Goal: Ask a question: Seek information or help from site administrators or community

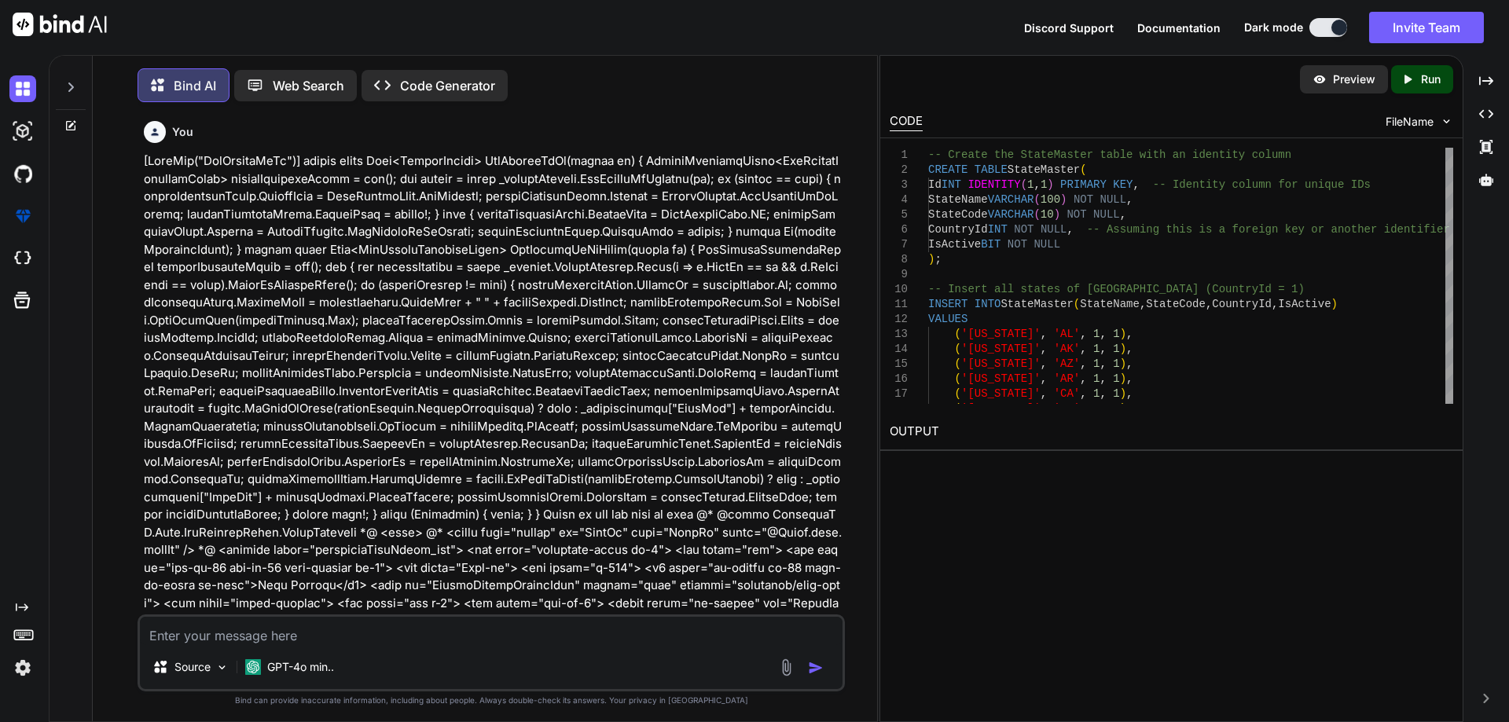
scroll to position [50571, 0]
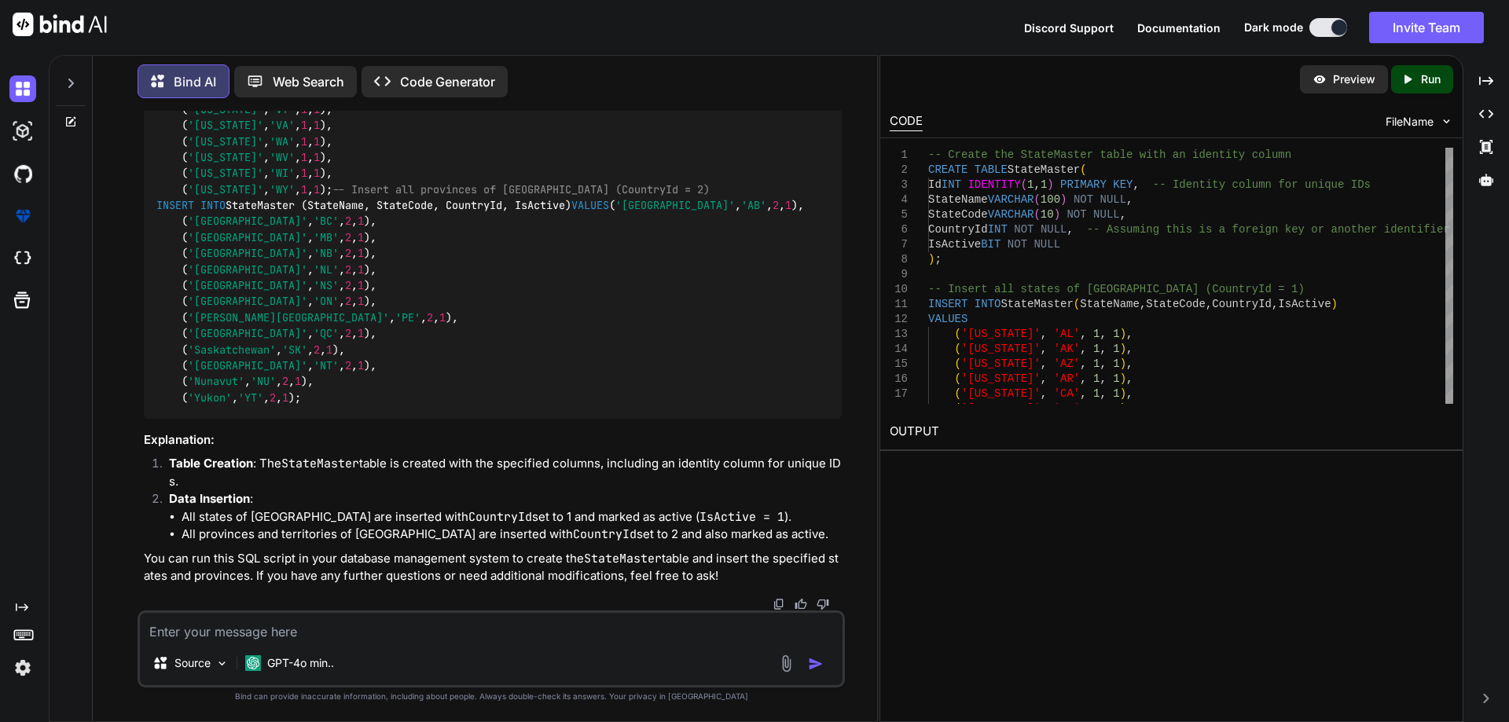
type textarea "Where can you find the GitHub Copilot extension in [GEOGRAPHIC_DATA] Code? a. T…"
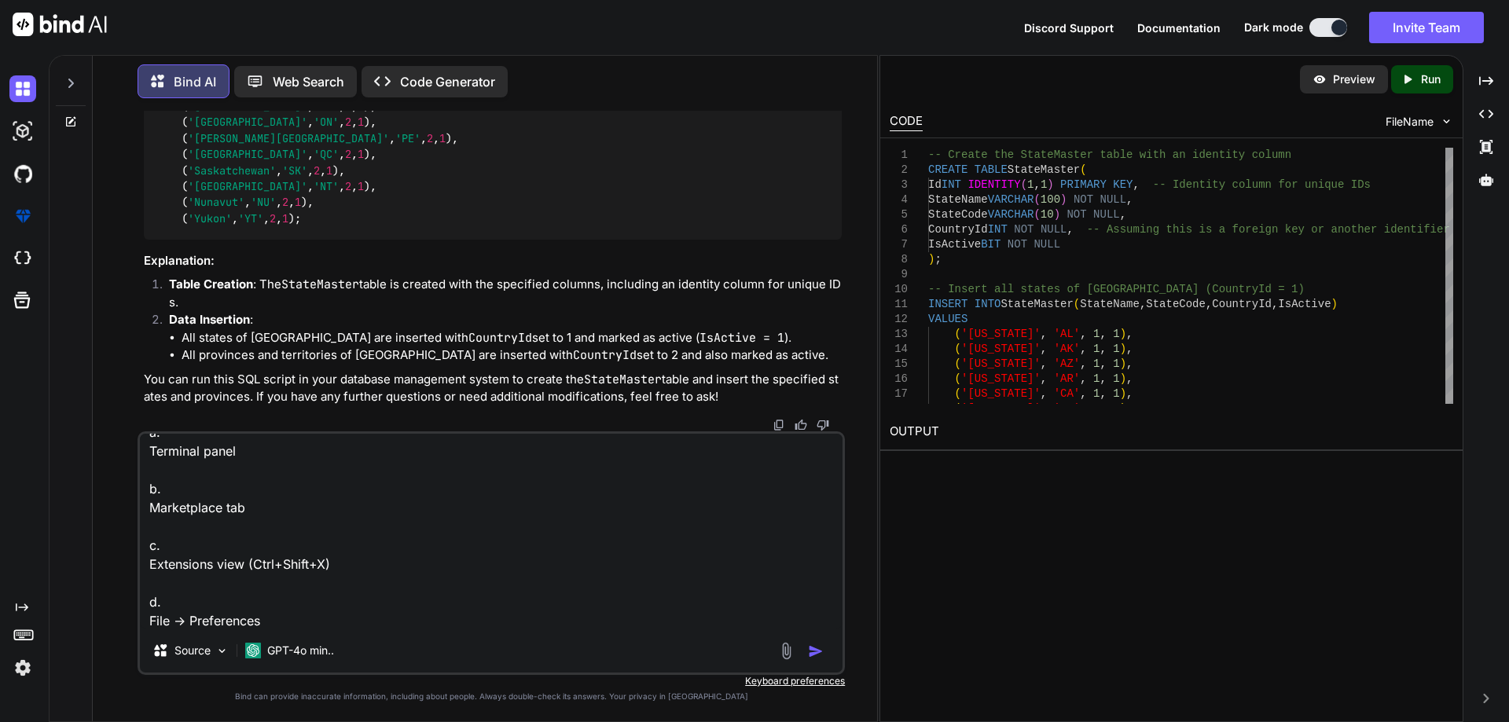
type textarea "x"
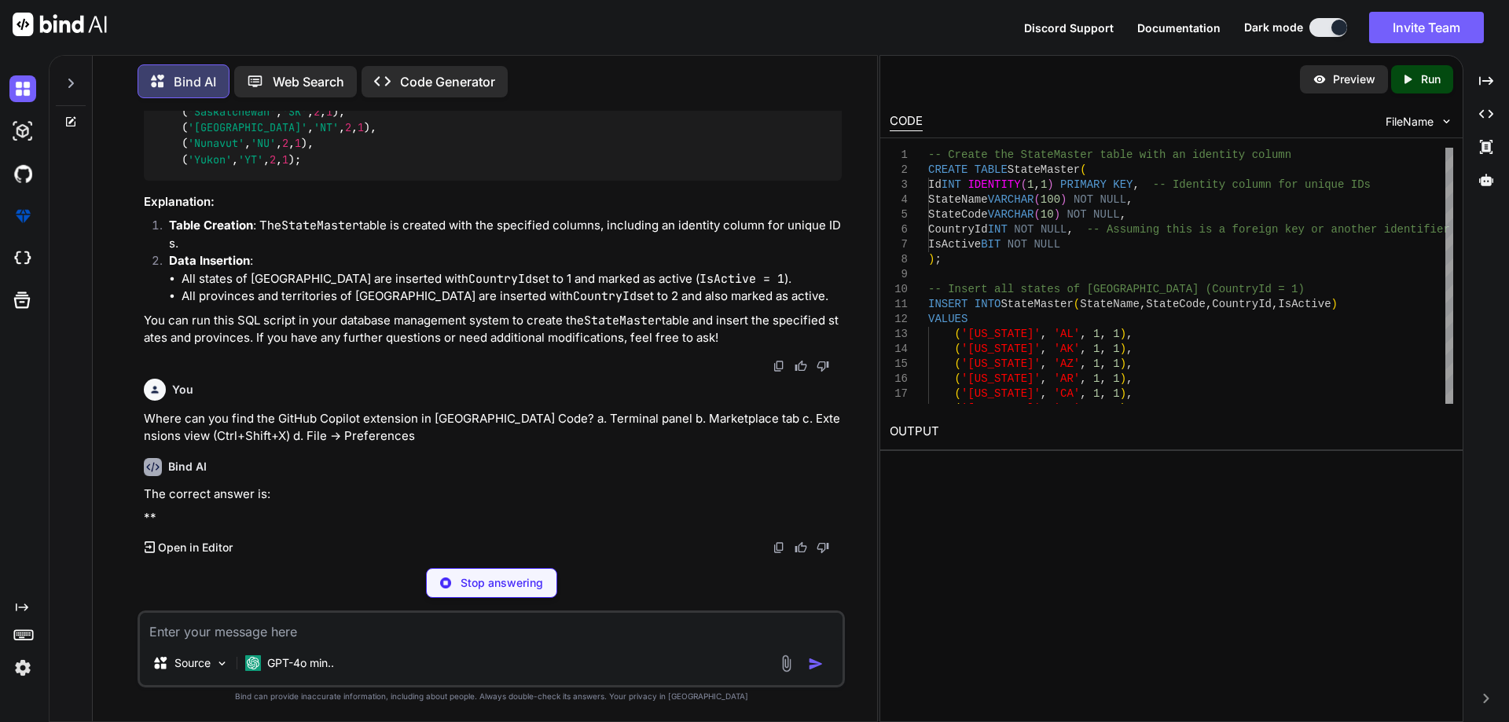
scroll to position [50779, 0]
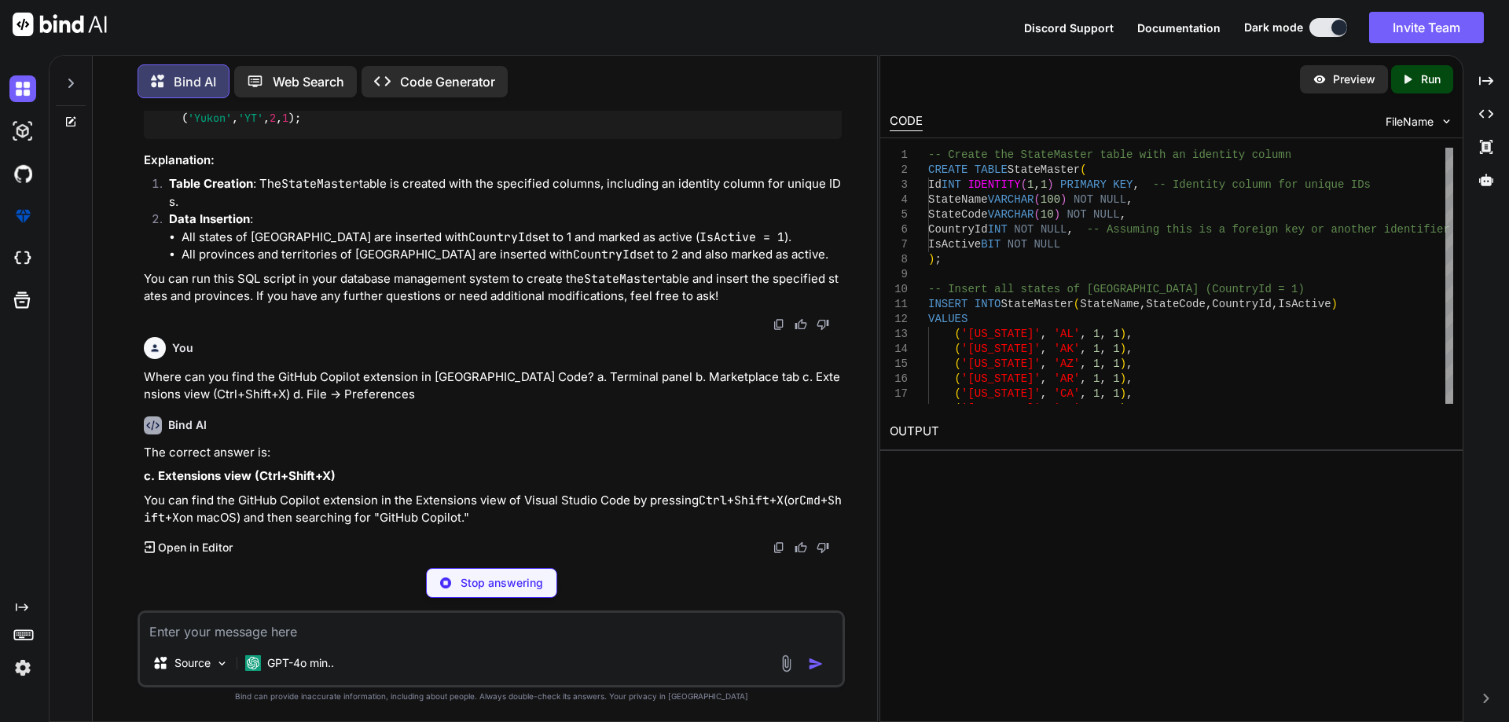
type textarea "x"
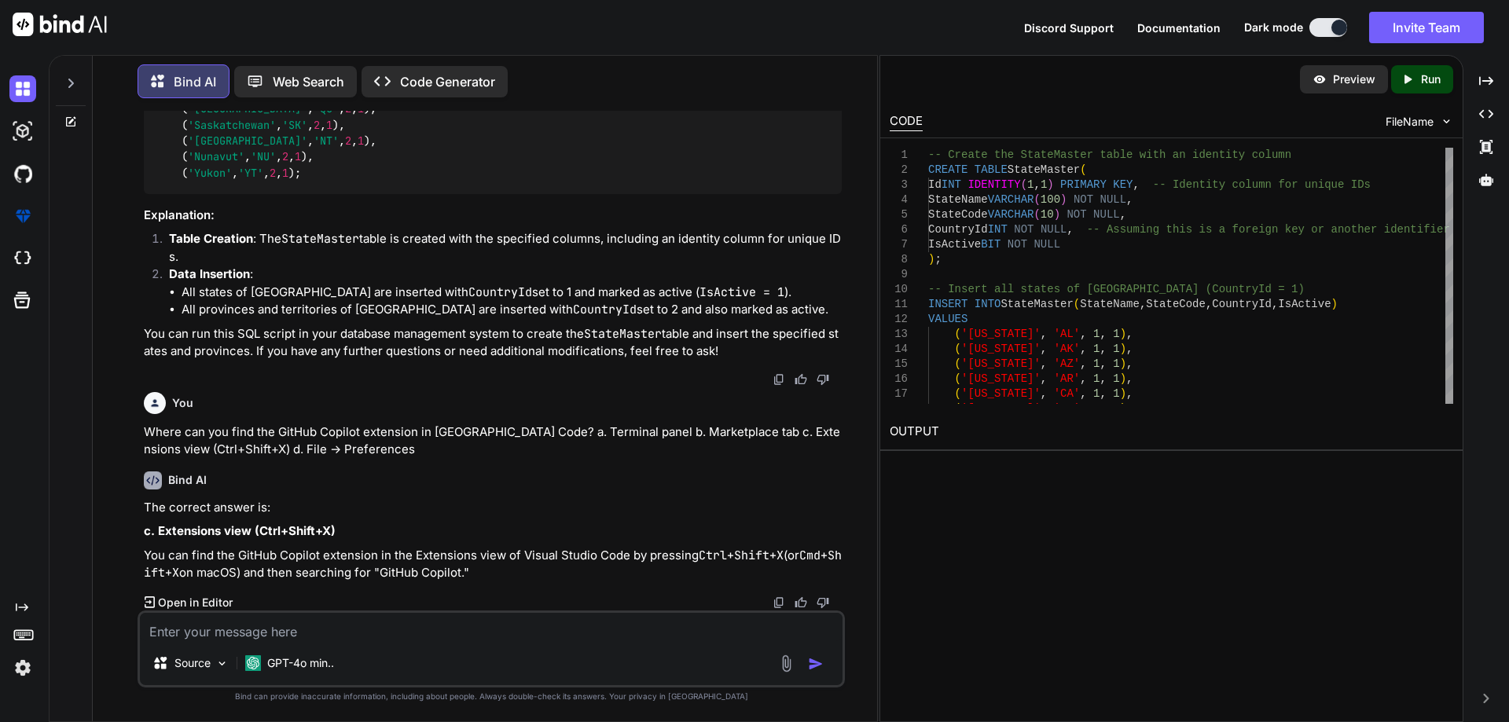
scroll to position [50819, 0]
paste textarea "What is required to use GitHub Copilot after installation? a. A GitHub reposito…"
type textarea "What is required to use GitHub Copilot after installation? a. A GitHub reposito…"
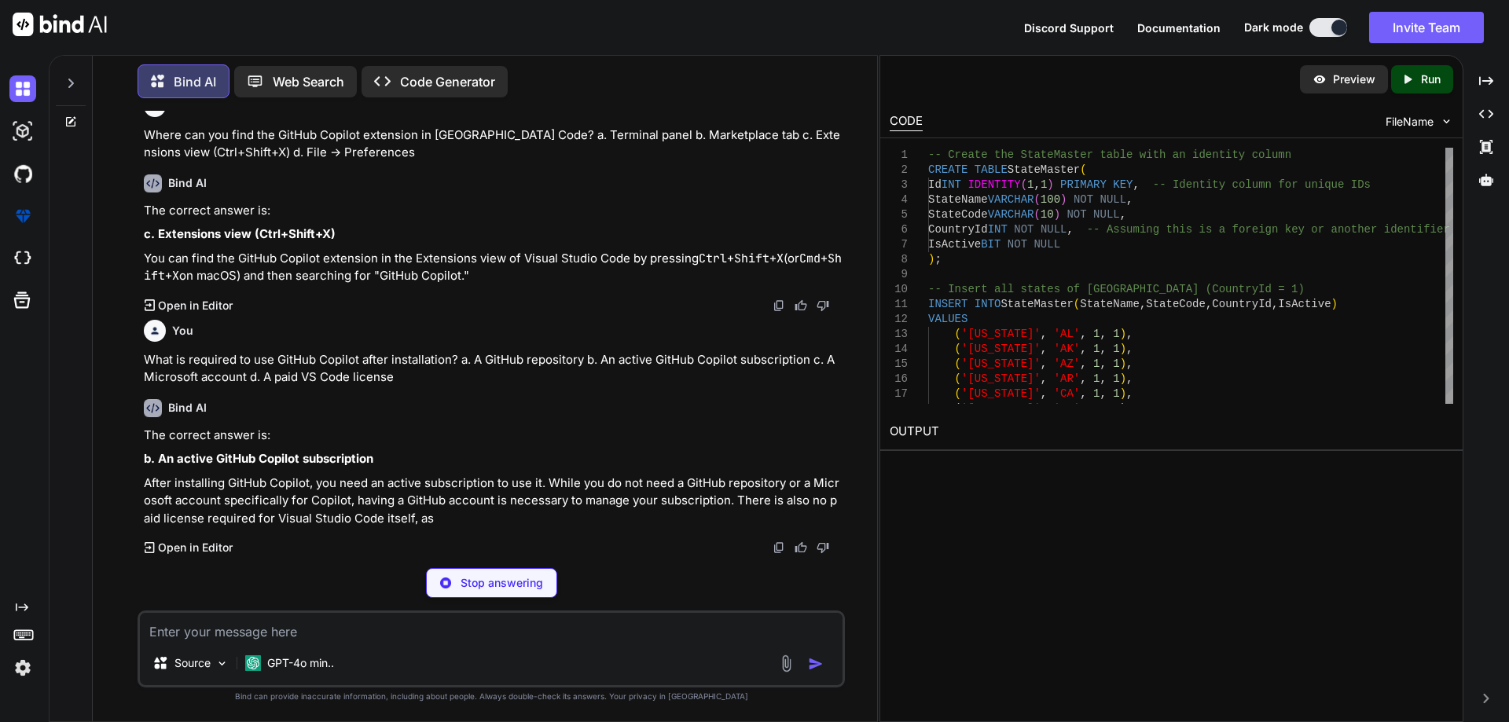
scroll to position [51062, 0]
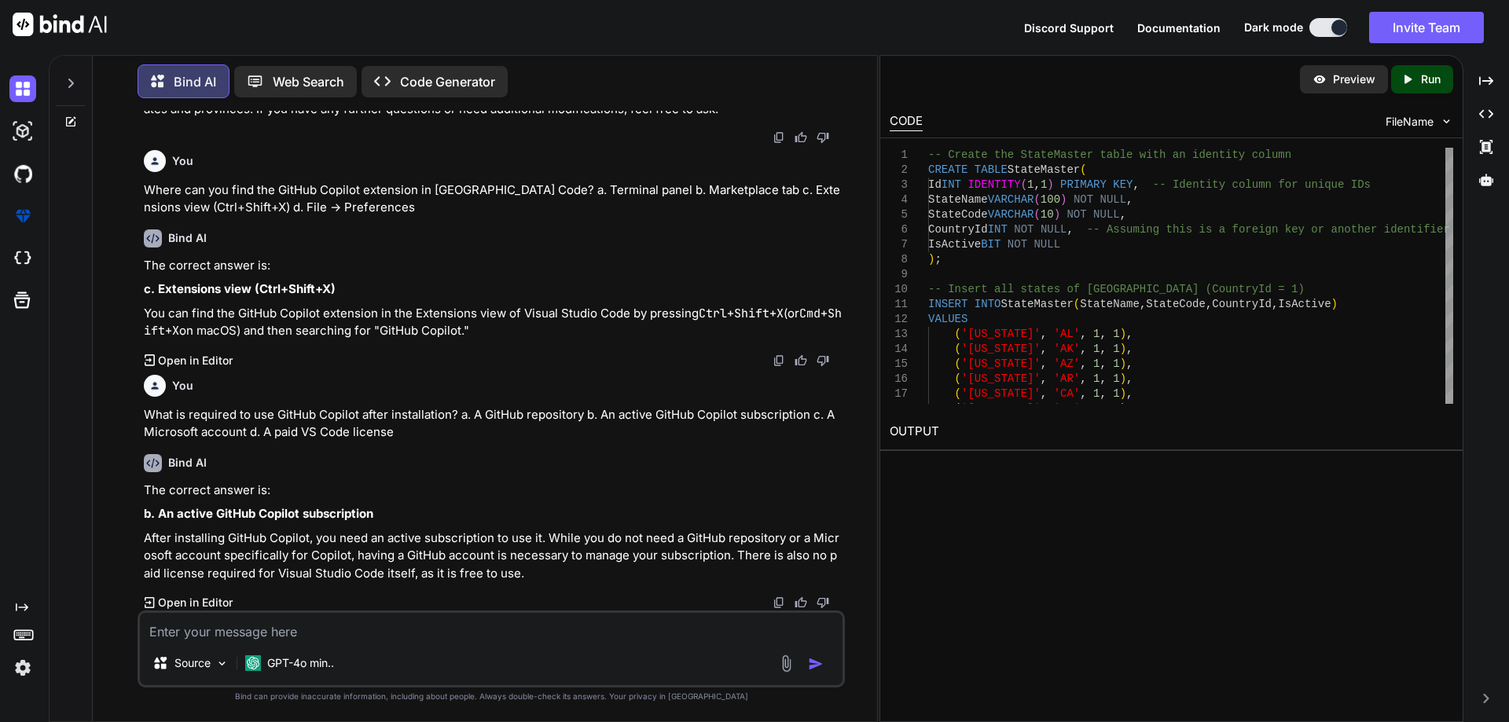
paste textarea "How can you verify that Copilot is installed and active? a. The Copilot icon in…"
type textarea "How can you verify that Copilot is installed and active? a. The Copilot icon in…"
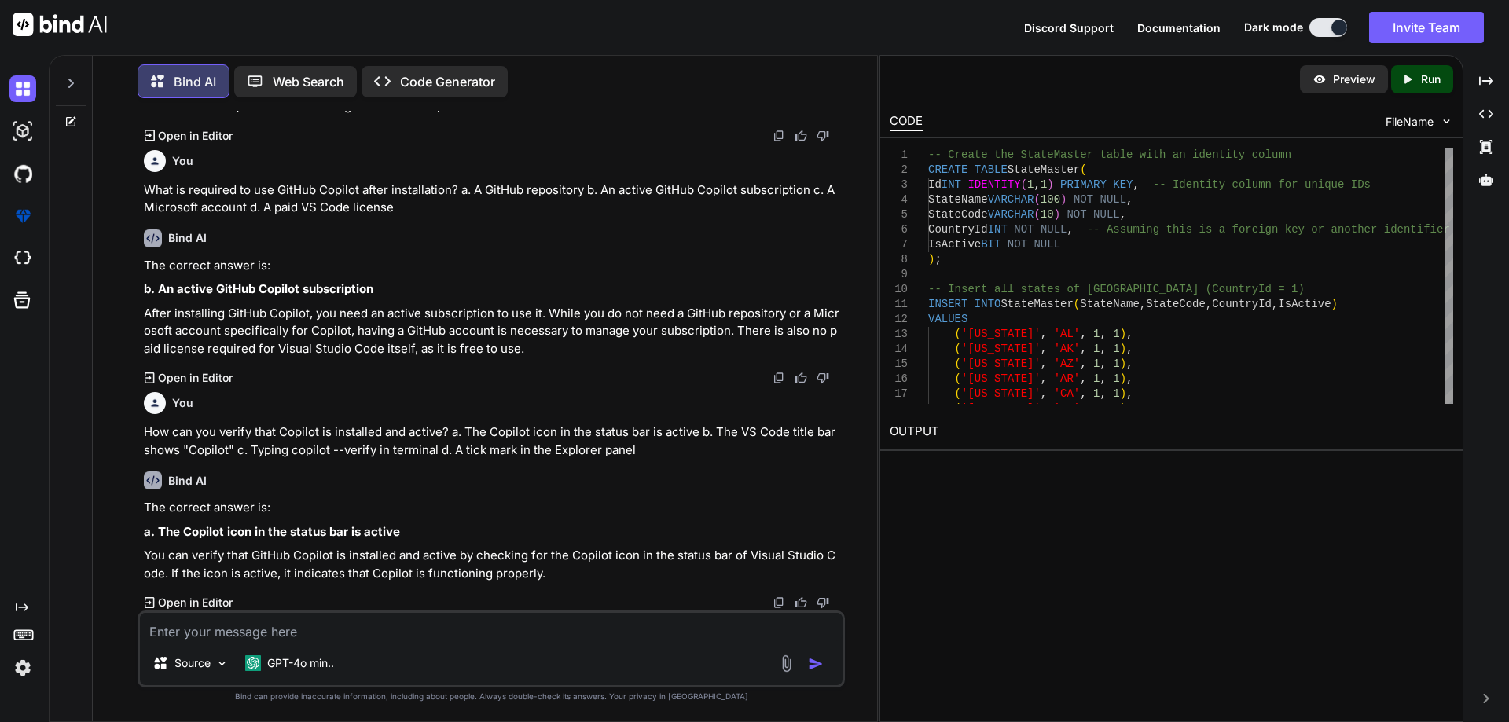
scroll to position [51286, 0]
paste textarea "How do you accept an inline suggestion from Copilot? a. Tab b. Enter c. Ctrl+Ta…"
type textarea "How do you accept an inline suggestion from Copilot? a. Tab b. Enter c. Ctrl+Ta…"
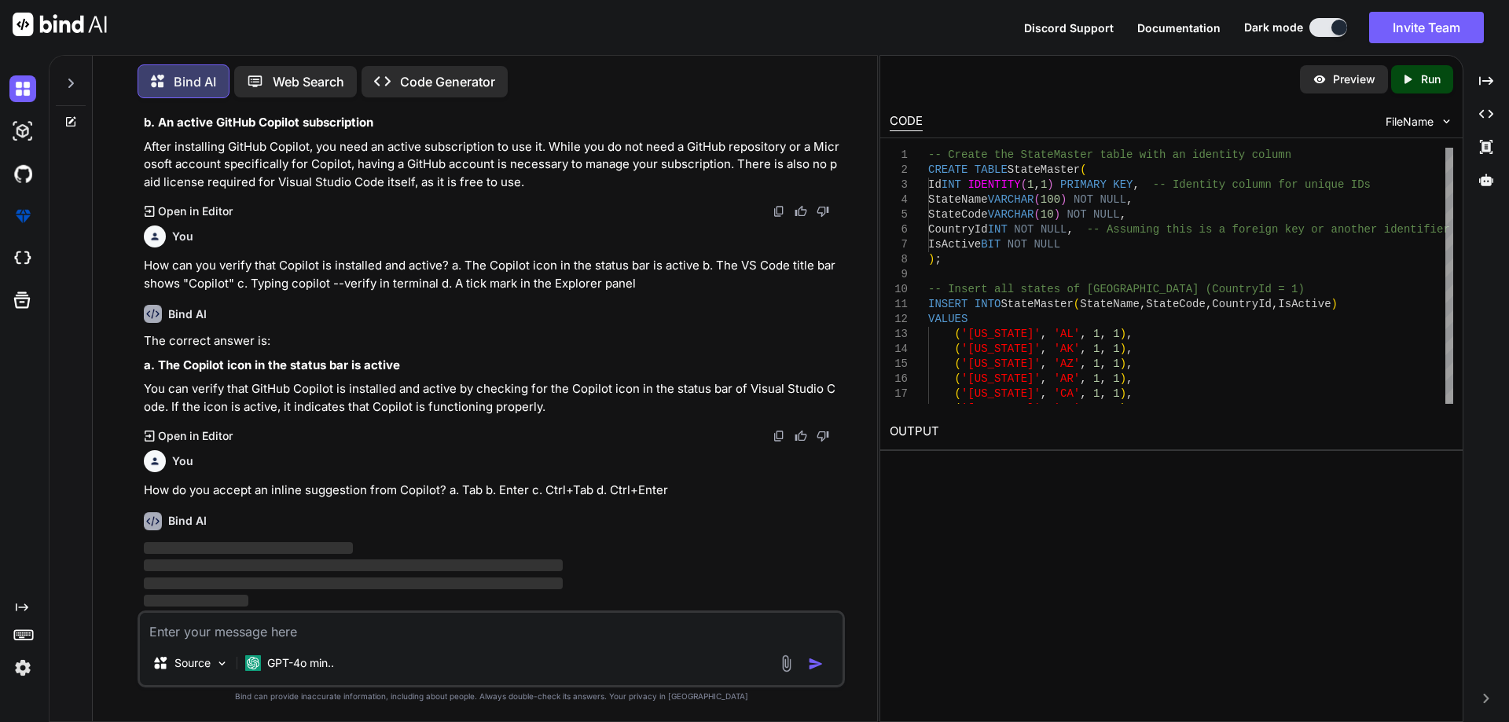
scroll to position [51453, 0]
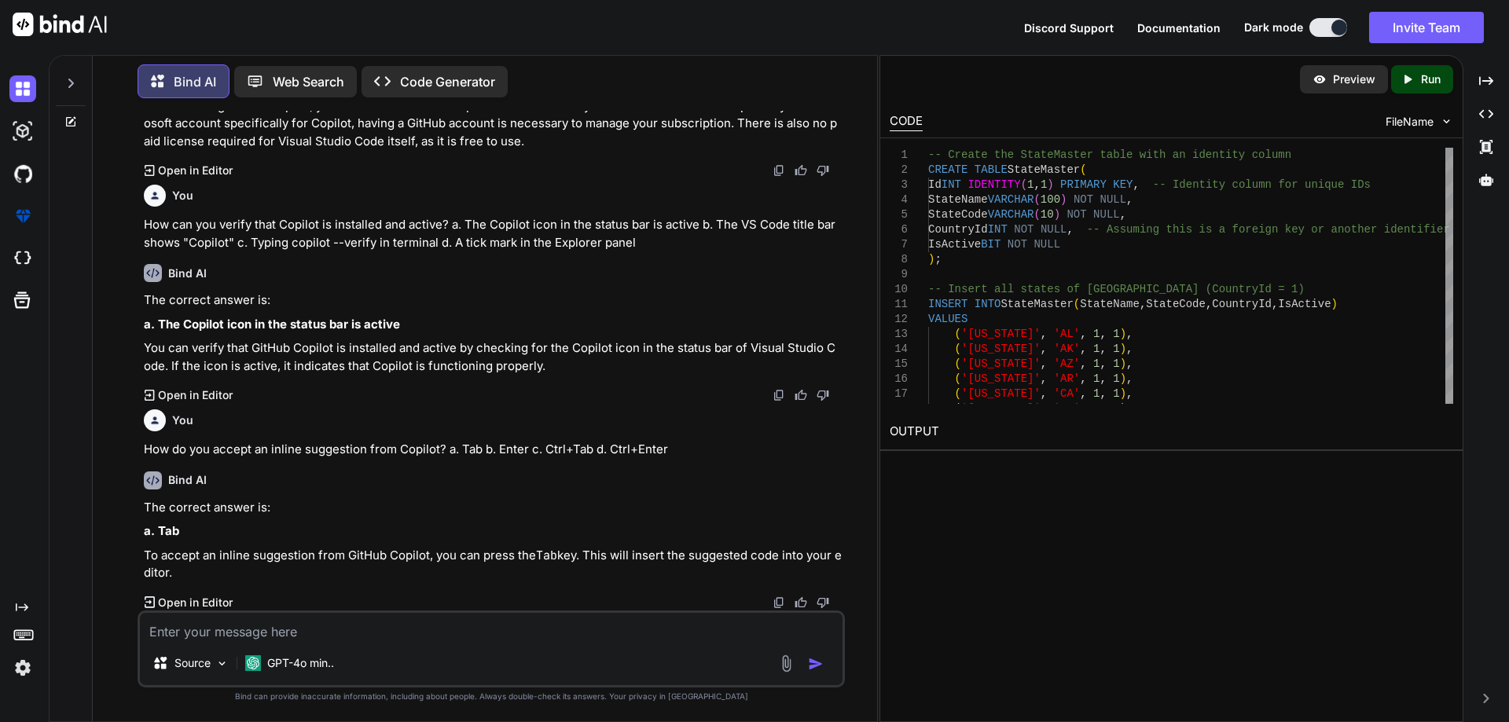
paste textarea "Which shortcut opens Copilot Chat panel? a. Ctrl+Shift+P b. Ctrl+Alt+C c. Ctrl+…"
type textarea "Which shortcut opens Copilot Chat panel? a. Ctrl+Shift+P b. Ctrl+Alt+C c. Ctrl+…"
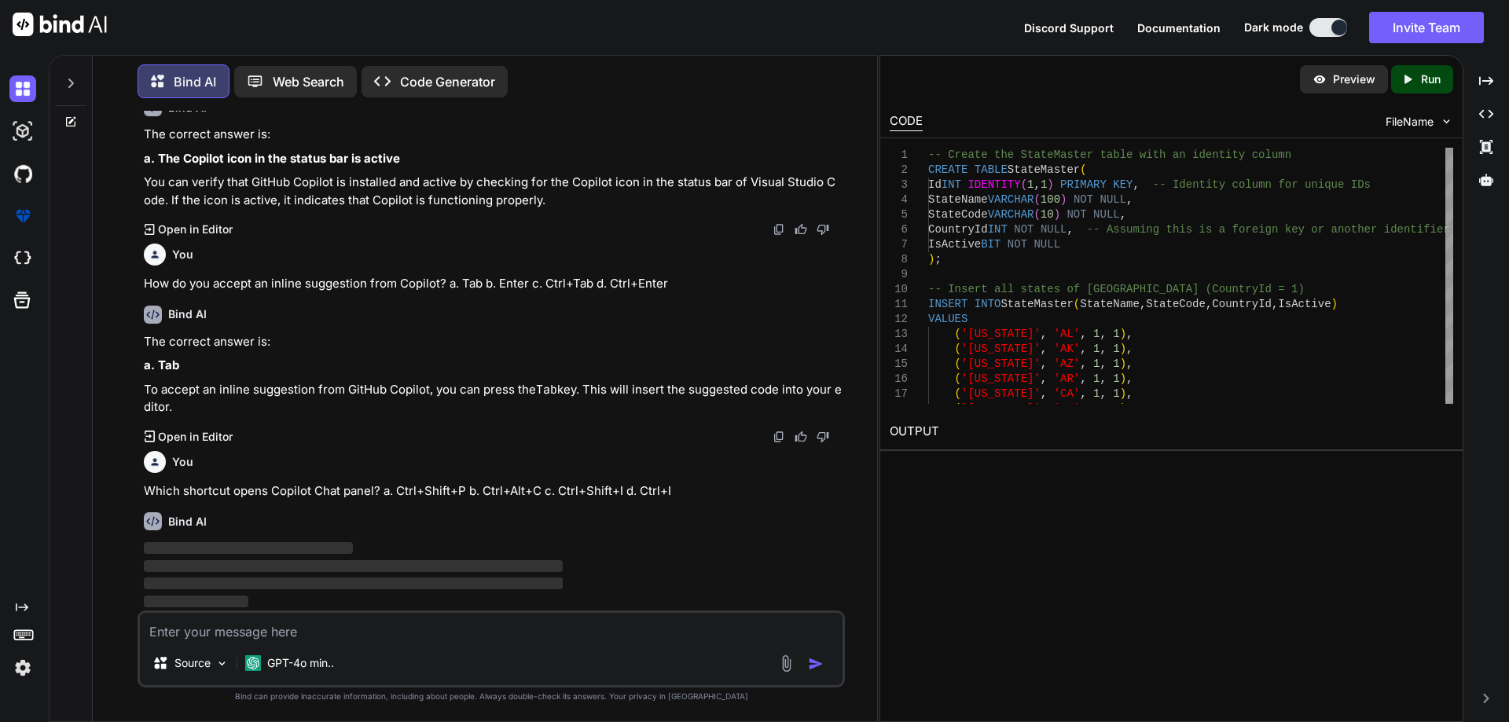
scroll to position [51660, 0]
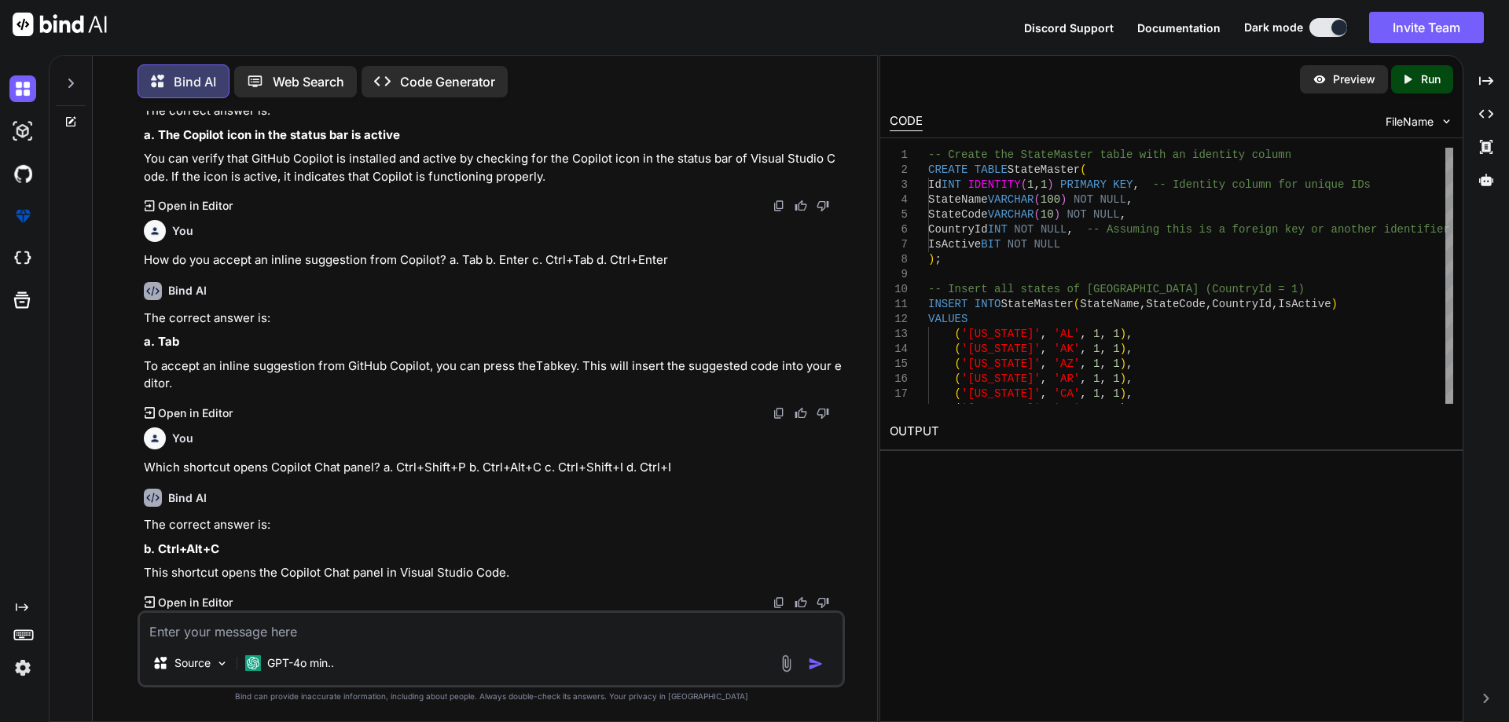
paste textarea "Which key dismisses a Copilot suggestion? a. Shift b. Esc c. F1 d. Backspace"
type textarea "Which key dismisses a Copilot suggestion? a. Shift b. Esc c. F1 d. Backspace"
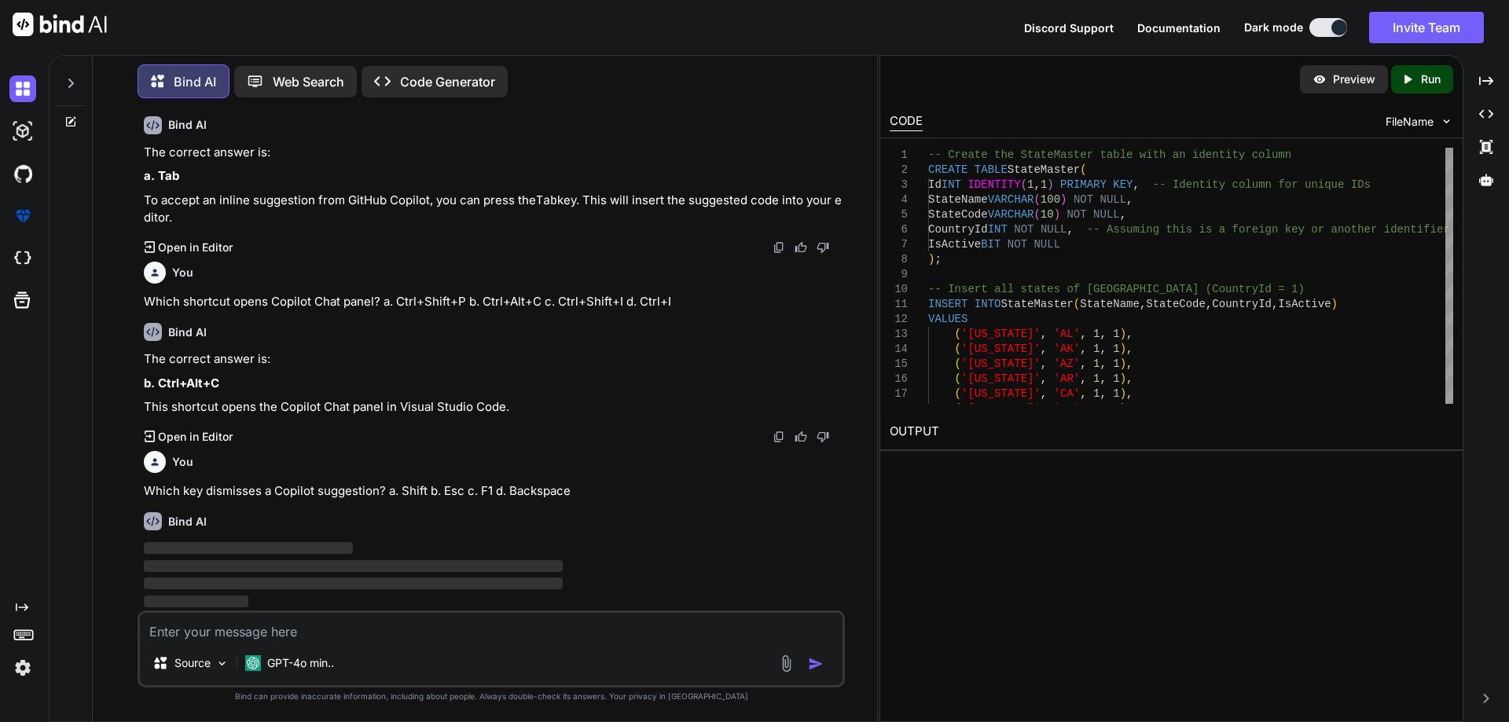
scroll to position [51849, 0]
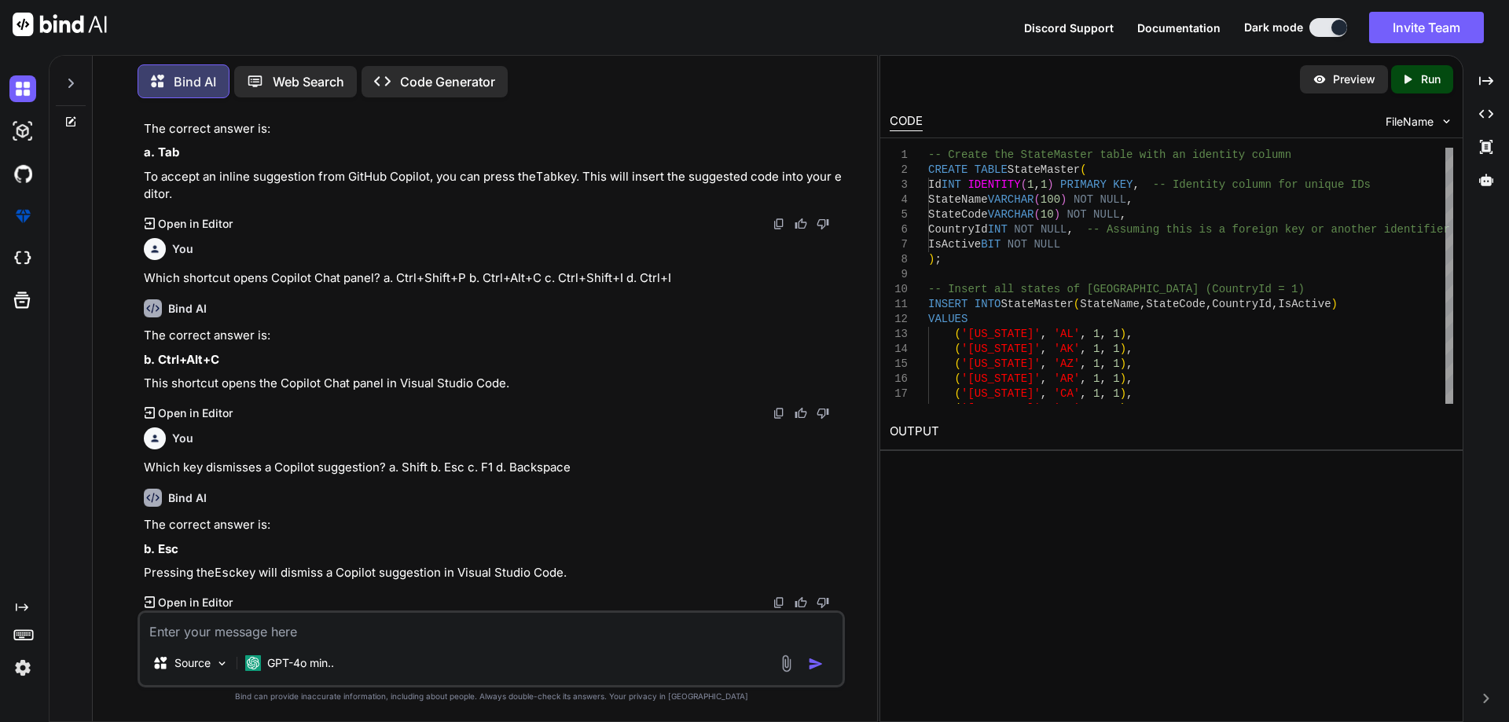
paste textarea "Which is a better prompt for generating a validation function? a. "Create a fun…"
type textarea "Which is a better prompt for generating a validation function? a. "Create a fun…"
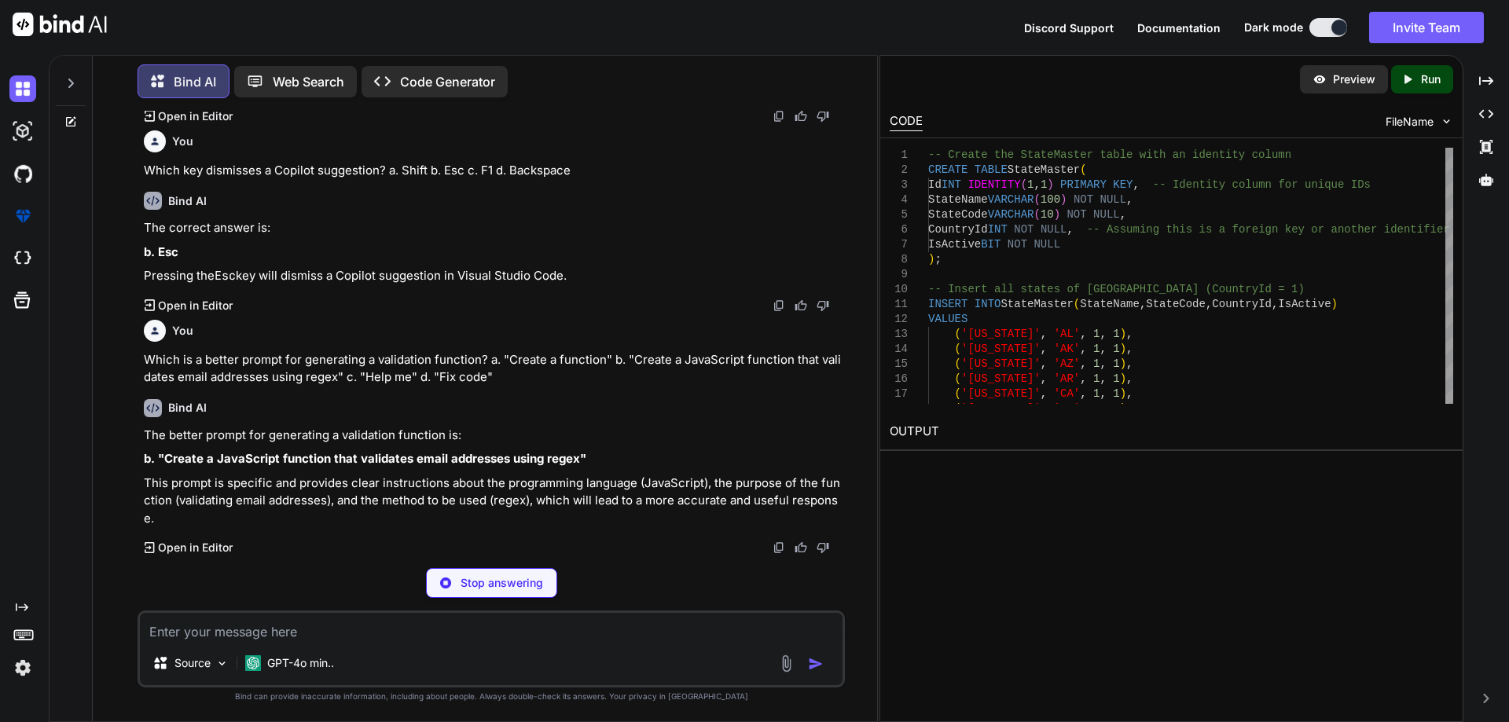
scroll to position [52115, 0]
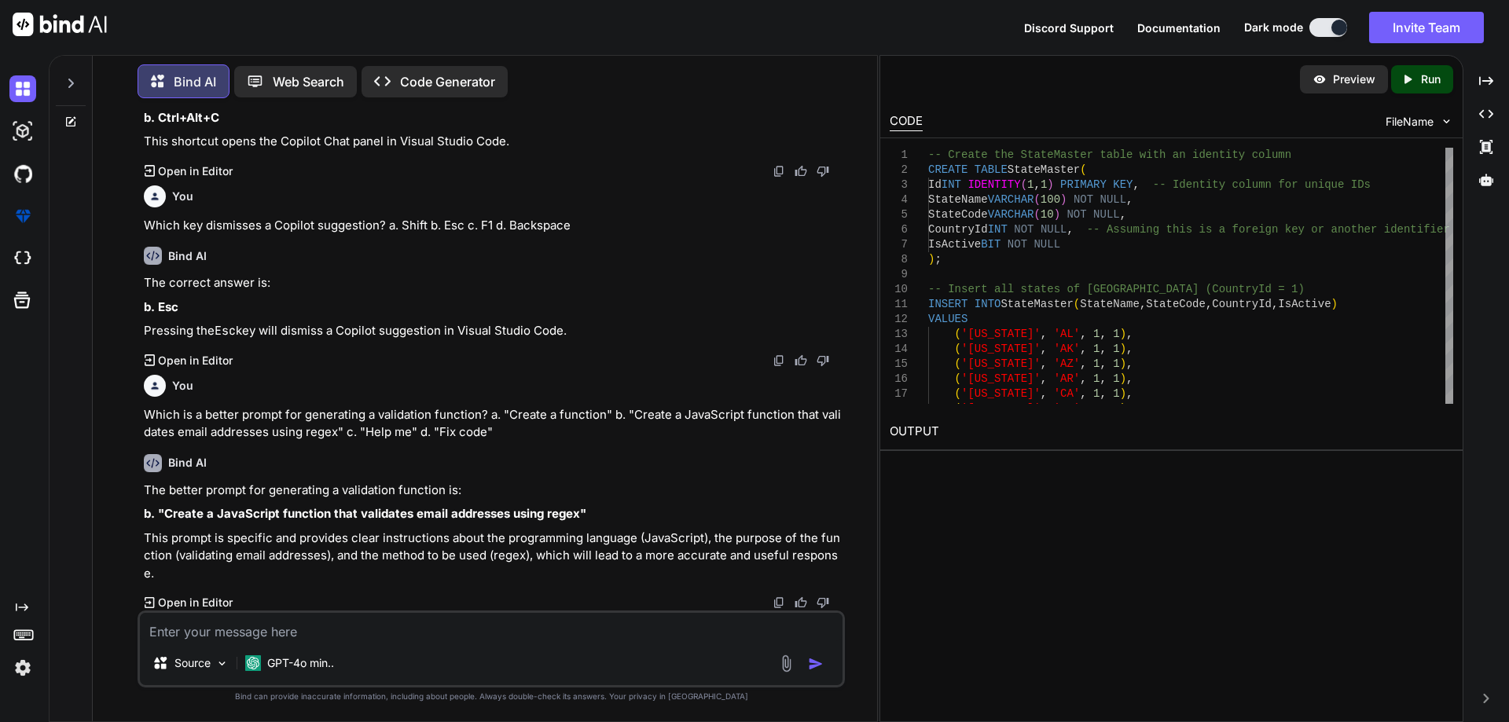
paste textarea "Comment-driven development with Copilot means: a. Writing long code before comm…"
type textarea "Comment-driven development with Copilot means: a. Writing long code before comm…"
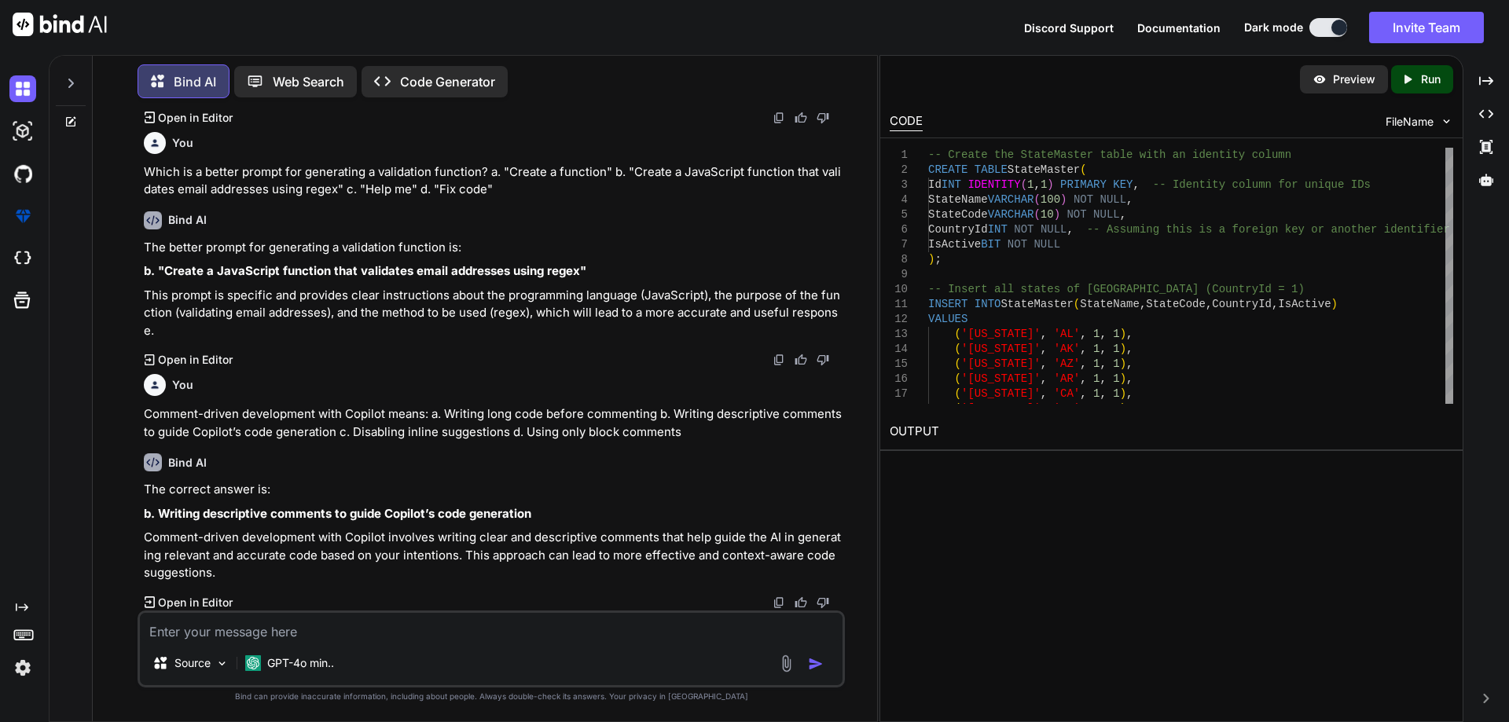
scroll to position [52358, 0]
click at [314, 633] on textarea at bounding box center [491, 627] width 703 height 28
paste textarea "Where can you enable/disable GitHub Copilot in VS Code? a. File → New Project b…"
type textarea "Where can you enable/disable GitHub Copilot in VS Code? a. File → New Project b…"
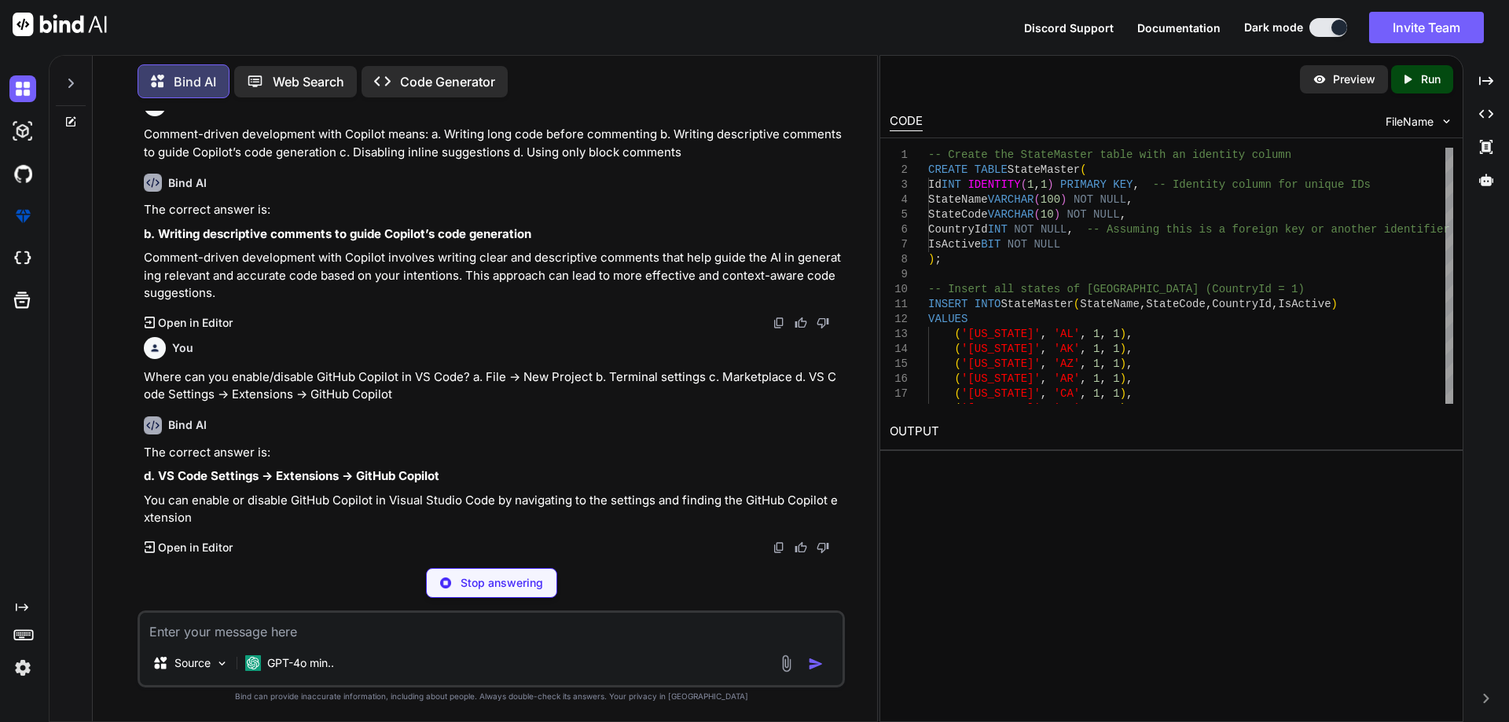
scroll to position [52583, 0]
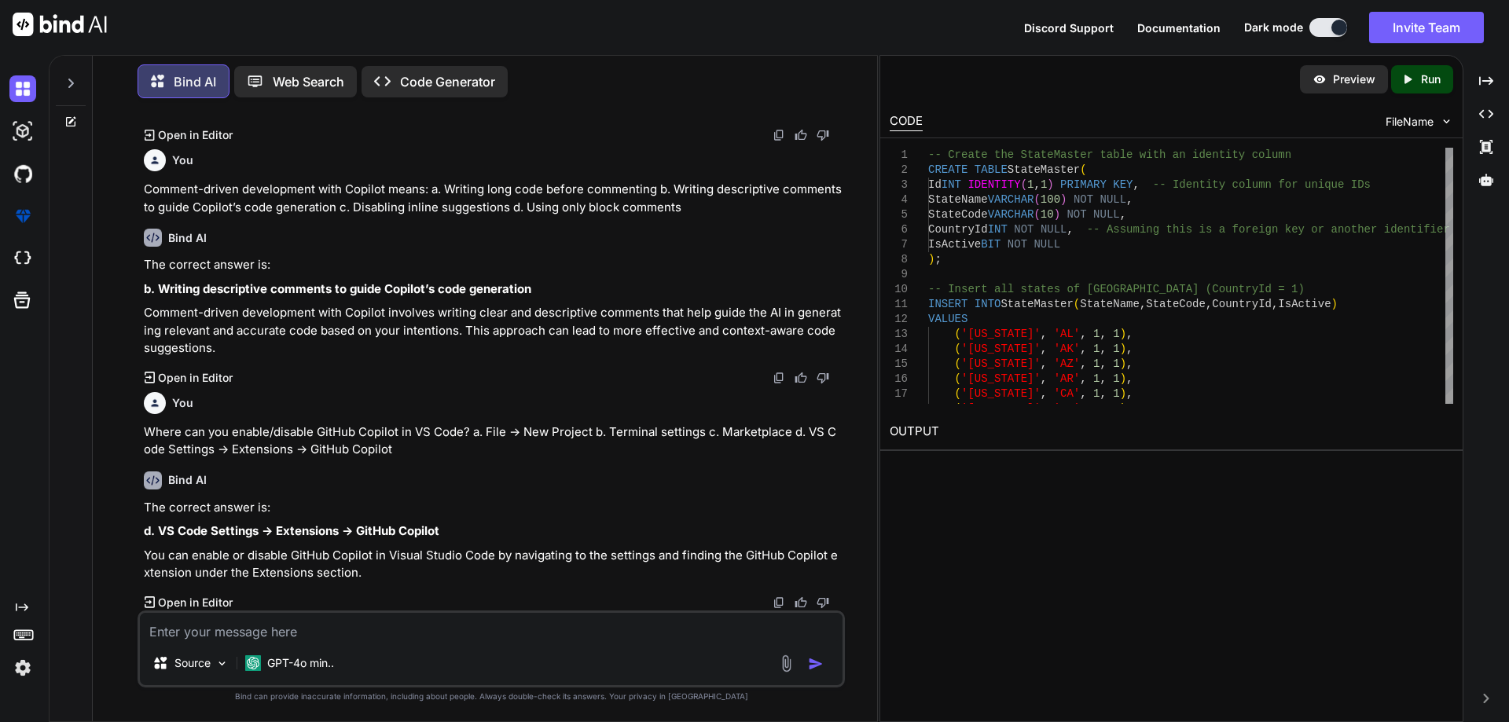
paste textarea "Which JSON file allows workspace-specific Copilot settings? a. package.json` b.…"
type textarea "Which JSON file allows workspace-specific Copilot settings? a. package.json` b.…"
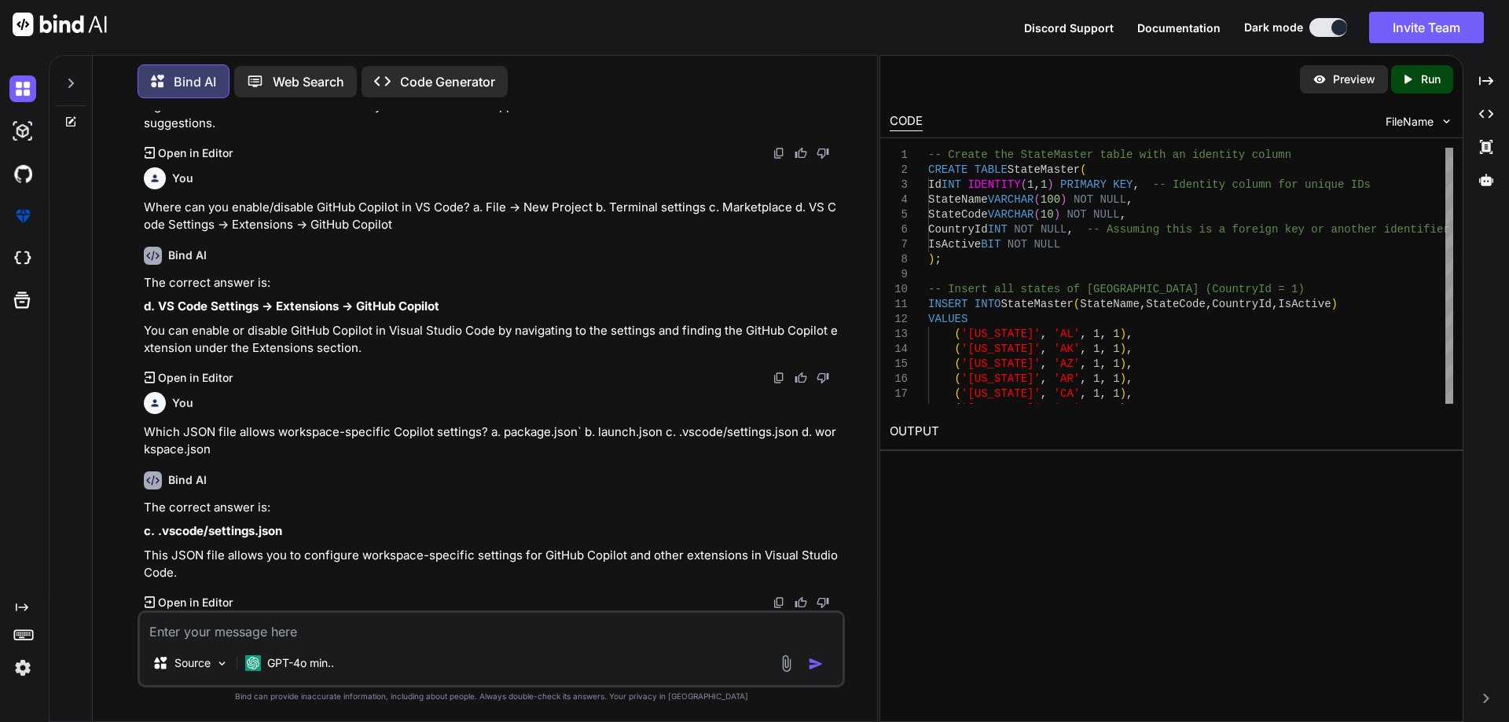
scroll to position [52807, 0]
paste textarea "Which agent helps with VS Code features and extensions? a. @azure b. @workspace…"
type textarea "Which agent helps with VS Code features and extensions? a. @azure b. @workspace…"
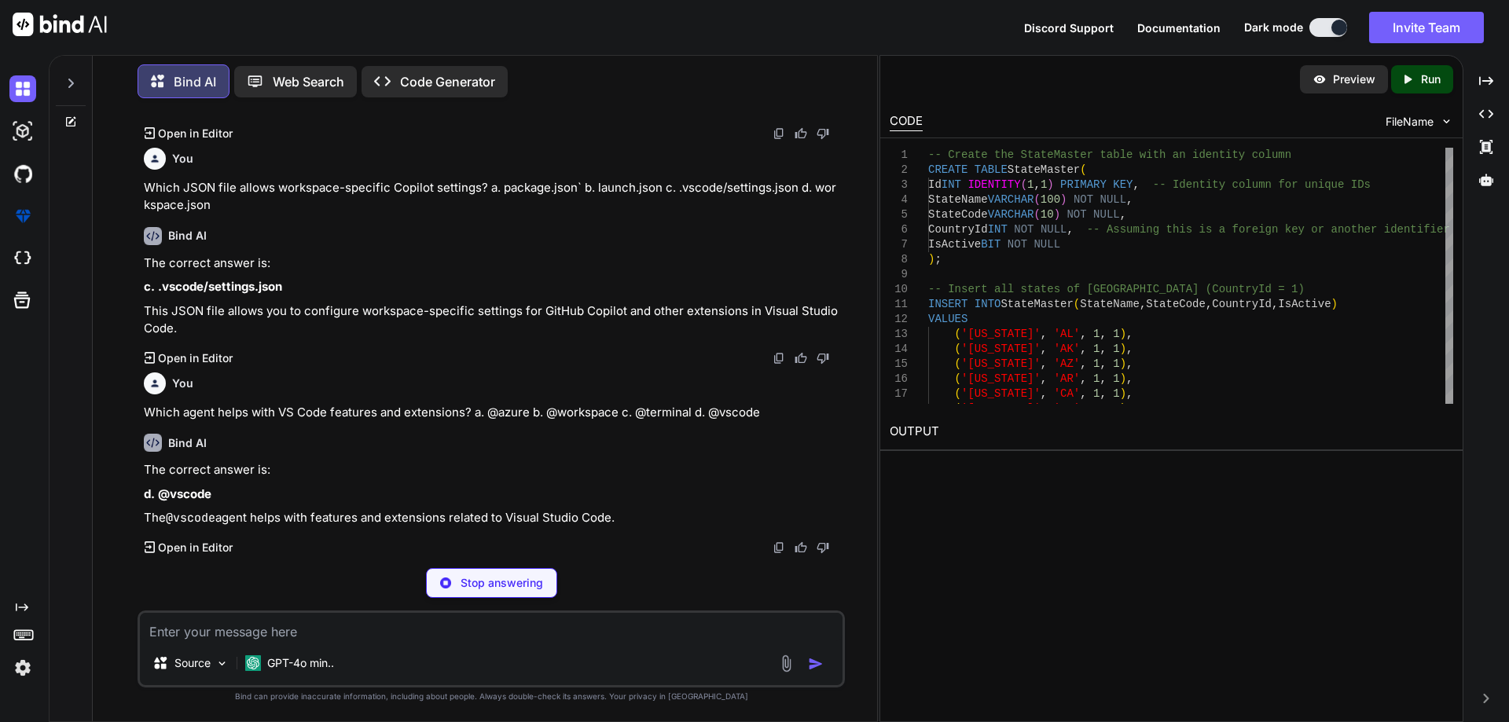
scroll to position [52997, 0]
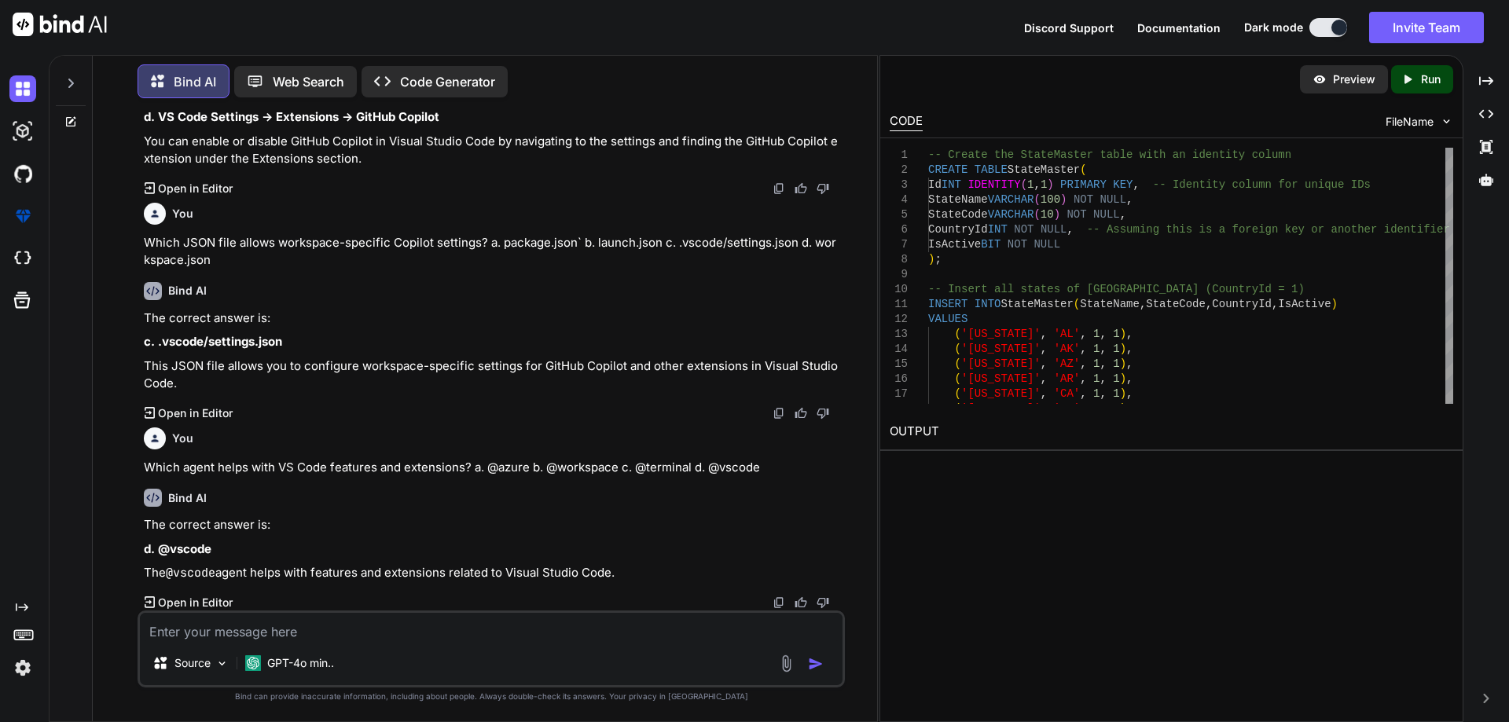
click at [251, 623] on textarea at bounding box center [491, 627] width 703 height 28
paste textarea "Which agent is best for managing cloud services and deployments? a. @workspace …"
type textarea "Which agent is best for managing cloud services and deployments? a. @workspace …"
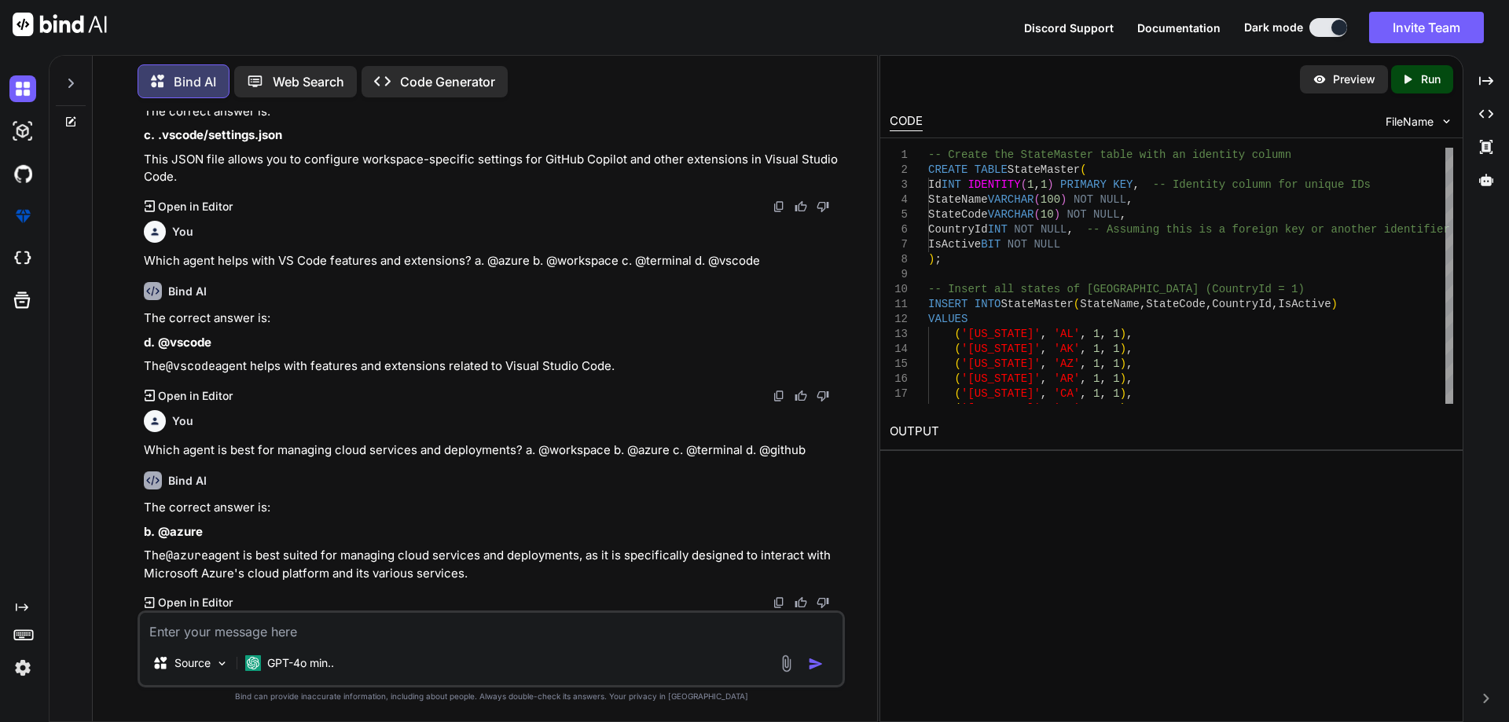
scroll to position [53204, 0]
paste textarea "How do you activate a specific Copilot agent? a. Typing @agent-name in chat b. …"
type textarea "How do you activate a specific Copilot agent? a. Typing @agent-name in chat b. …"
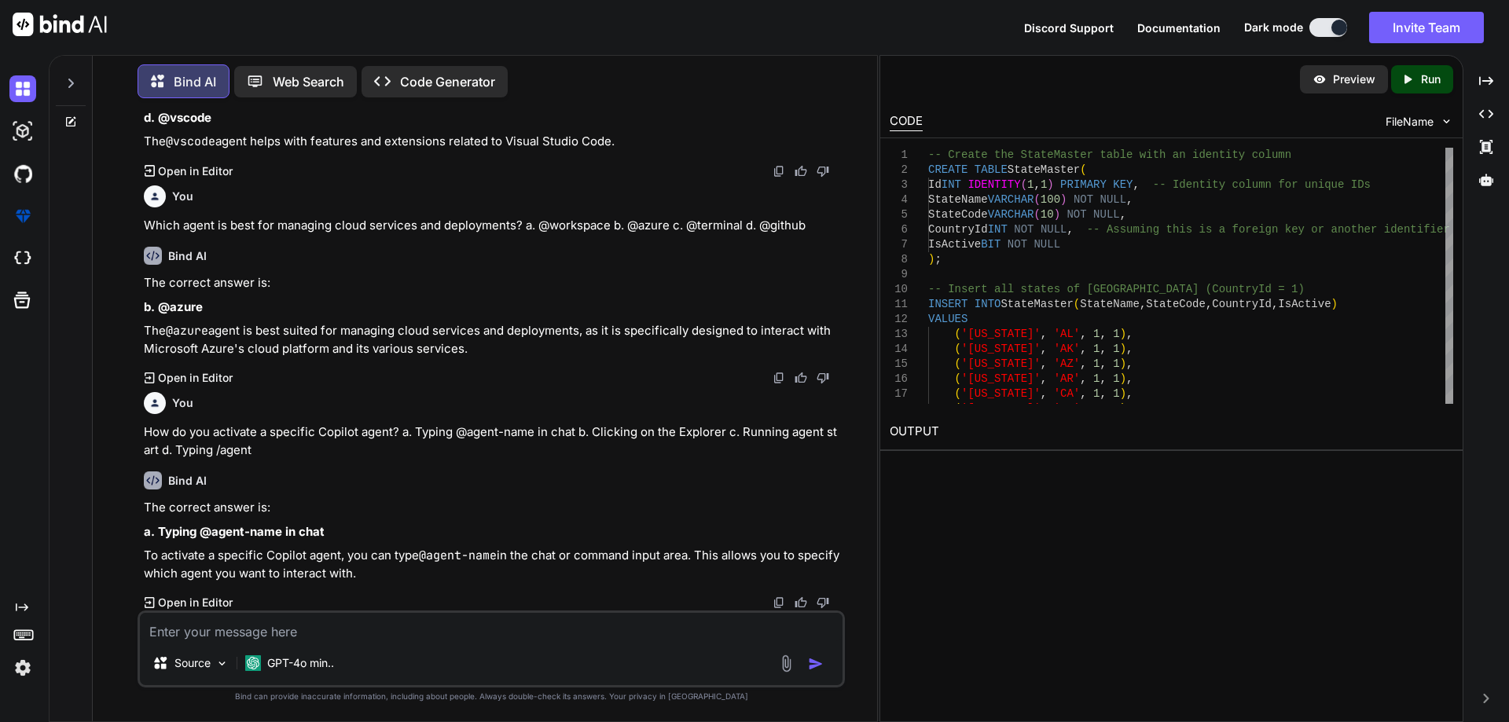
scroll to position [53429, 0]
click at [339, 635] on textarea at bounding box center [491, 627] width 703 height 28
paste textarea "Which extension provides experimental features like code explanation and transl…"
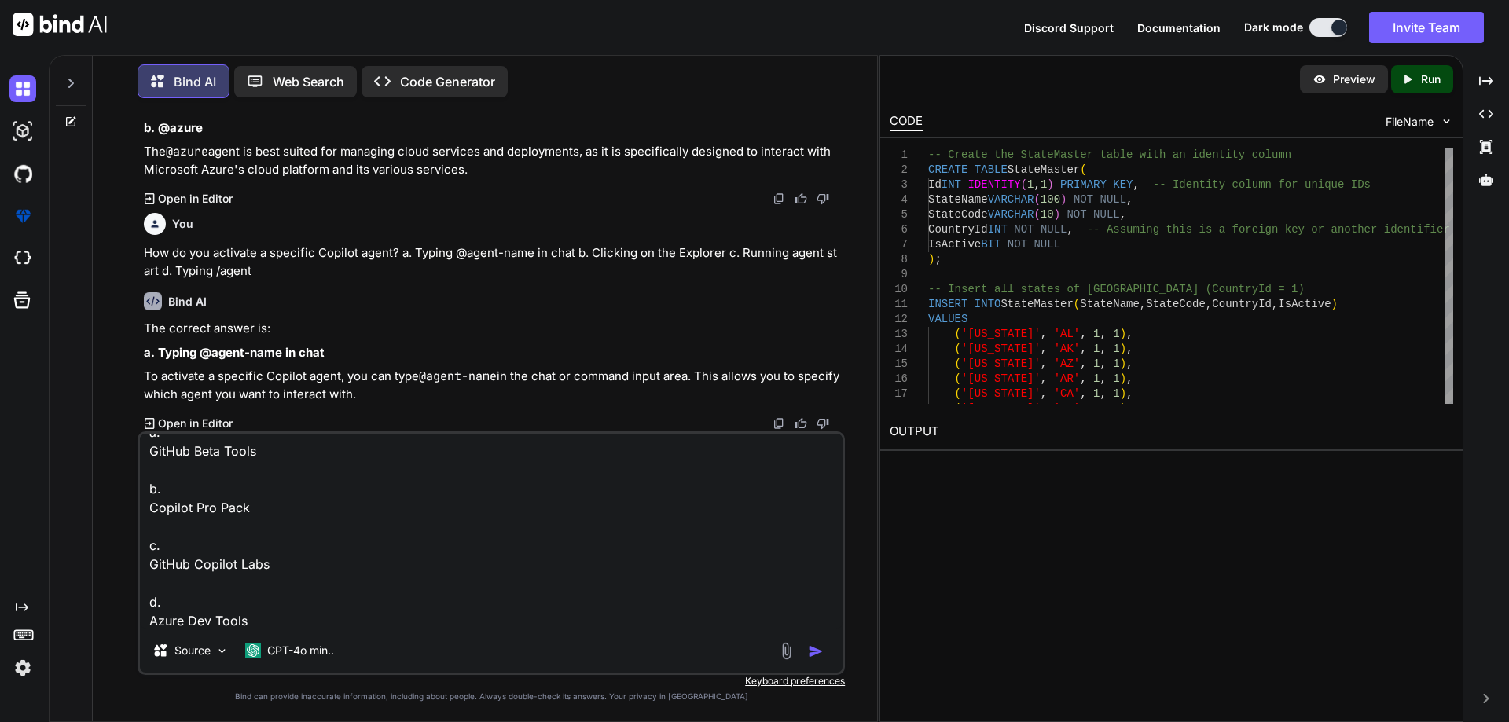
type textarea "Which extension provides experimental features like code explanation and transl…"
click at [816, 650] on img "button" at bounding box center [816, 652] width 16 height 16
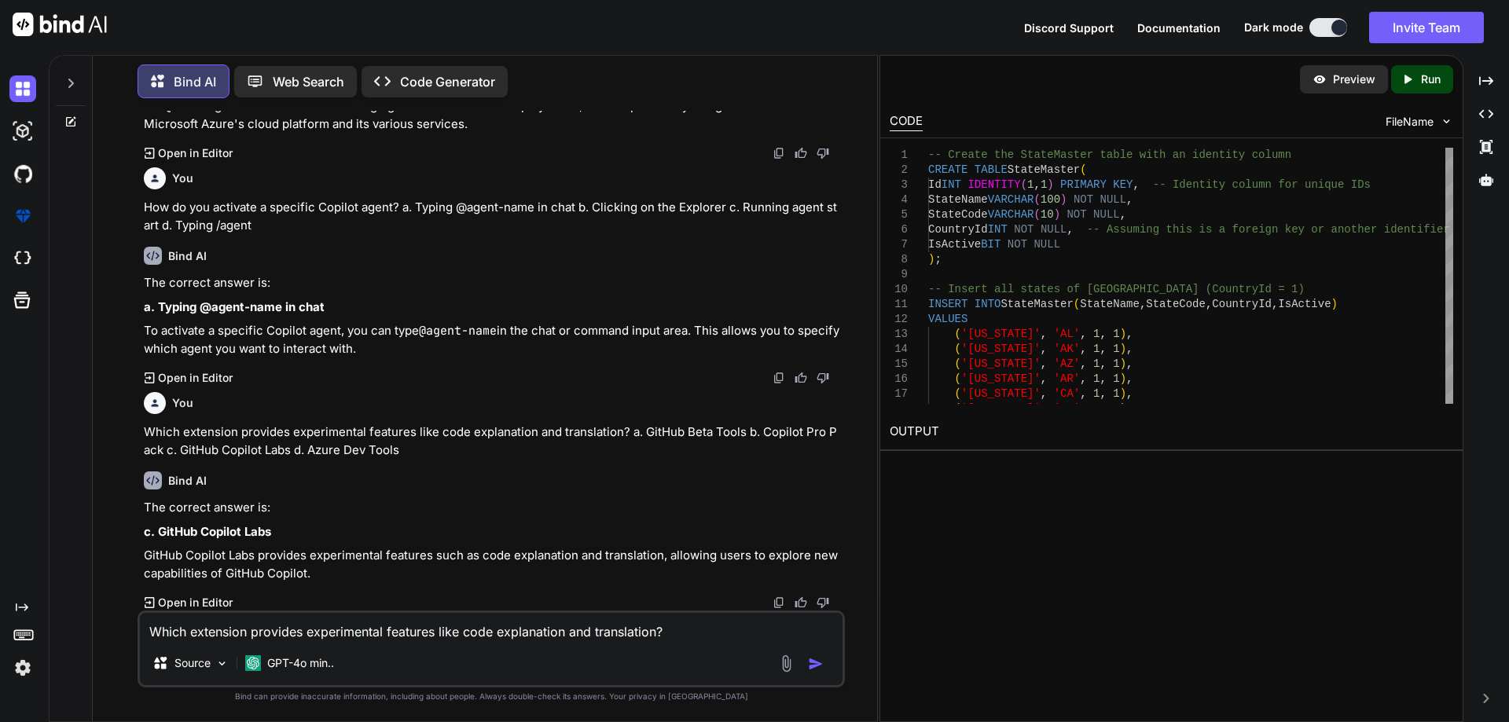
scroll to position [53653, 0]
click at [197, 622] on textarea "Which extension provides experimental features like code explanation and transl…" at bounding box center [491, 627] width 703 height 28
paste textarea "Which slash command generates unit tests? a. /doc b. /fix c. /simplify` d. /tes…"
type textarea "Which slash command generates unit tests? a. /doc b. /fix c. /simplify` d. /tes…"
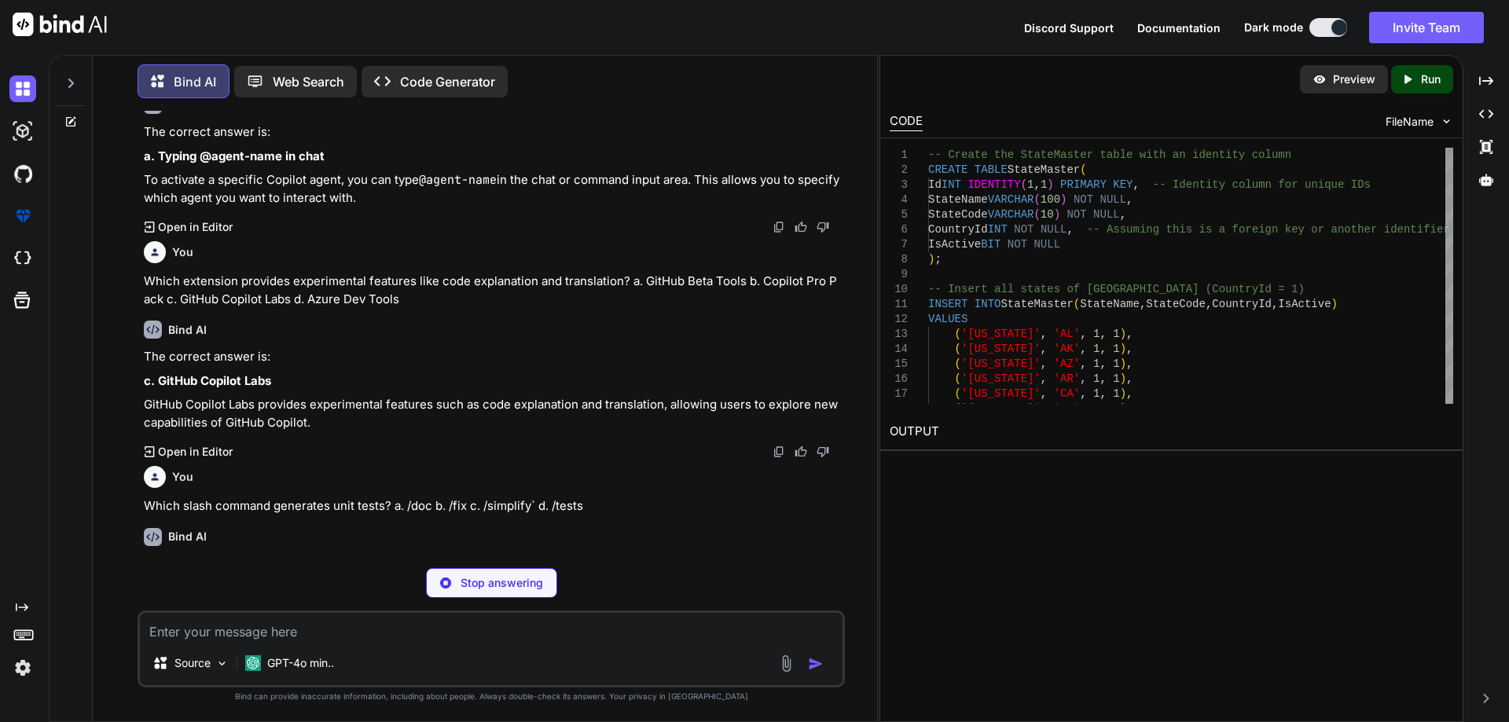
scroll to position [53820, 0]
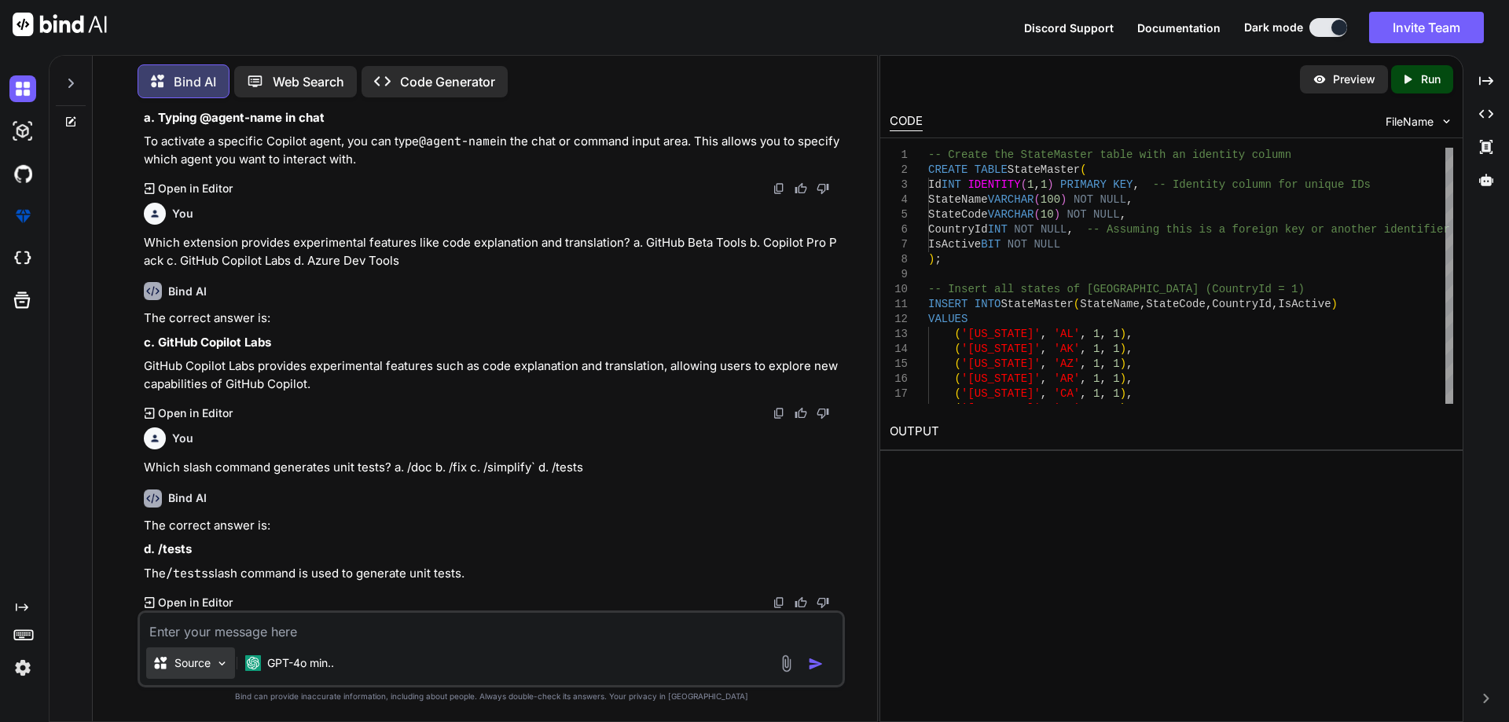
paste textarea "If Copilot suggestions are not appearing, what should you check first? a. Wheth…"
type textarea "If Copilot suggestions are not appearing, what should you check first? a. Wheth…"
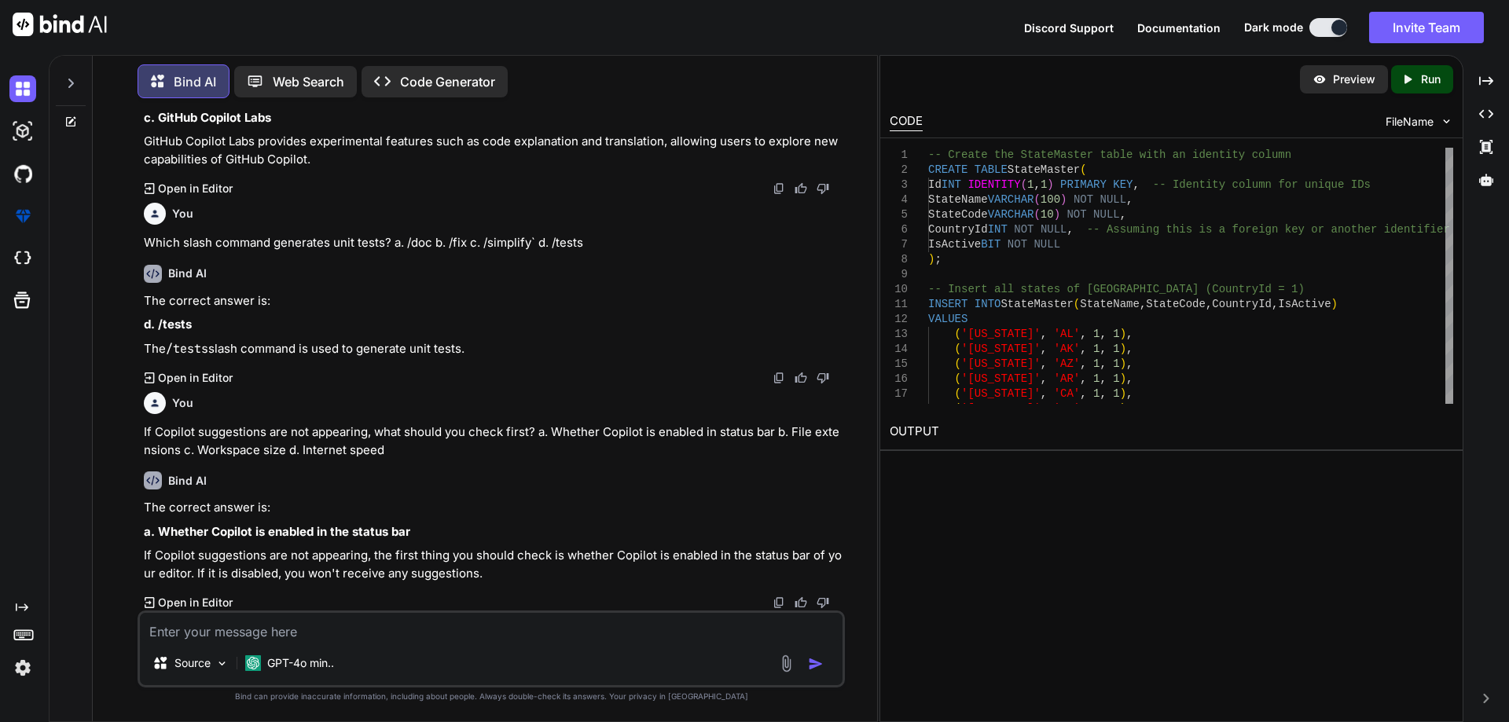
scroll to position [54068, 0]
click at [336, 627] on textarea at bounding box center [491, 627] width 703 height 28
paste textarea "Poor suggestion quality can often be improved by: a. Reducing comments b. Using…"
type textarea "Poor suggestion quality can often be improved by: a. Reducing comments b. Using…"
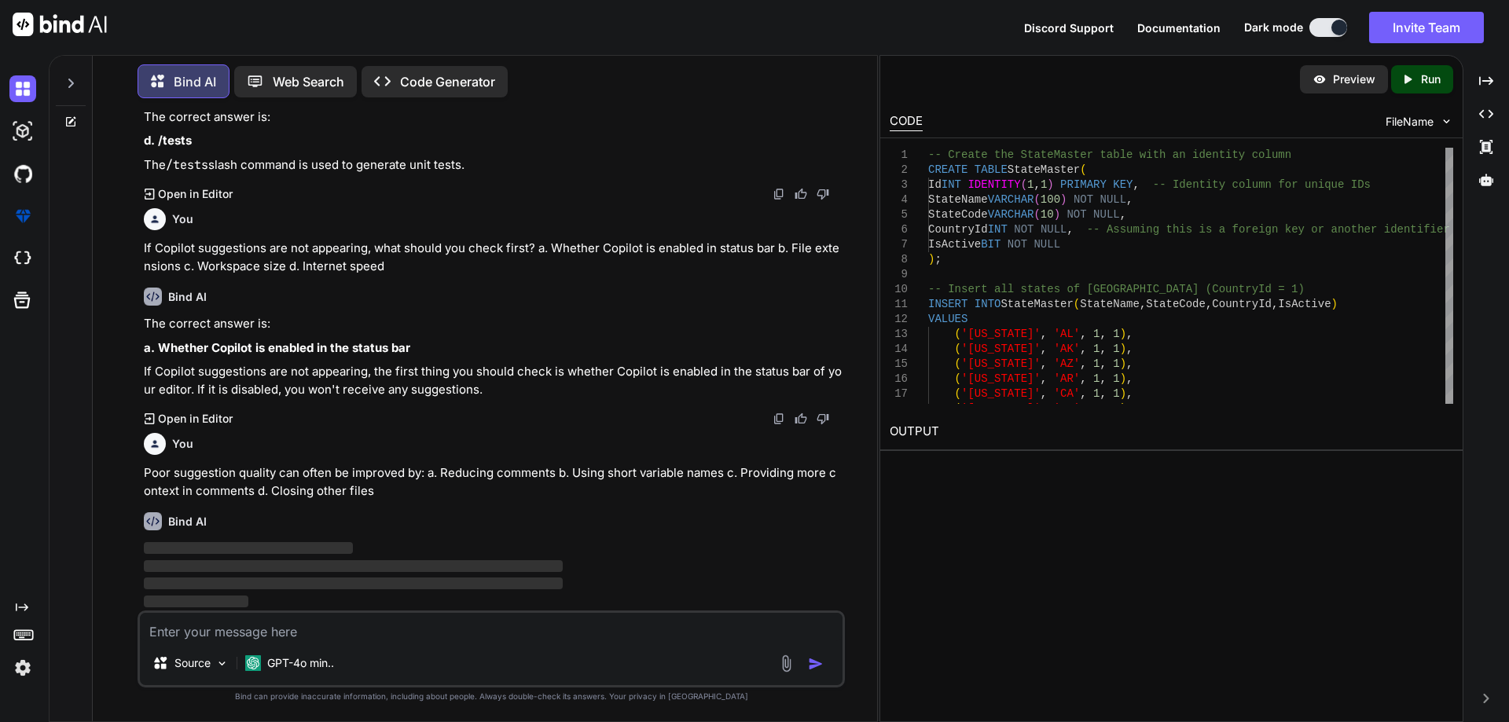
scroll to position [54211, 0]
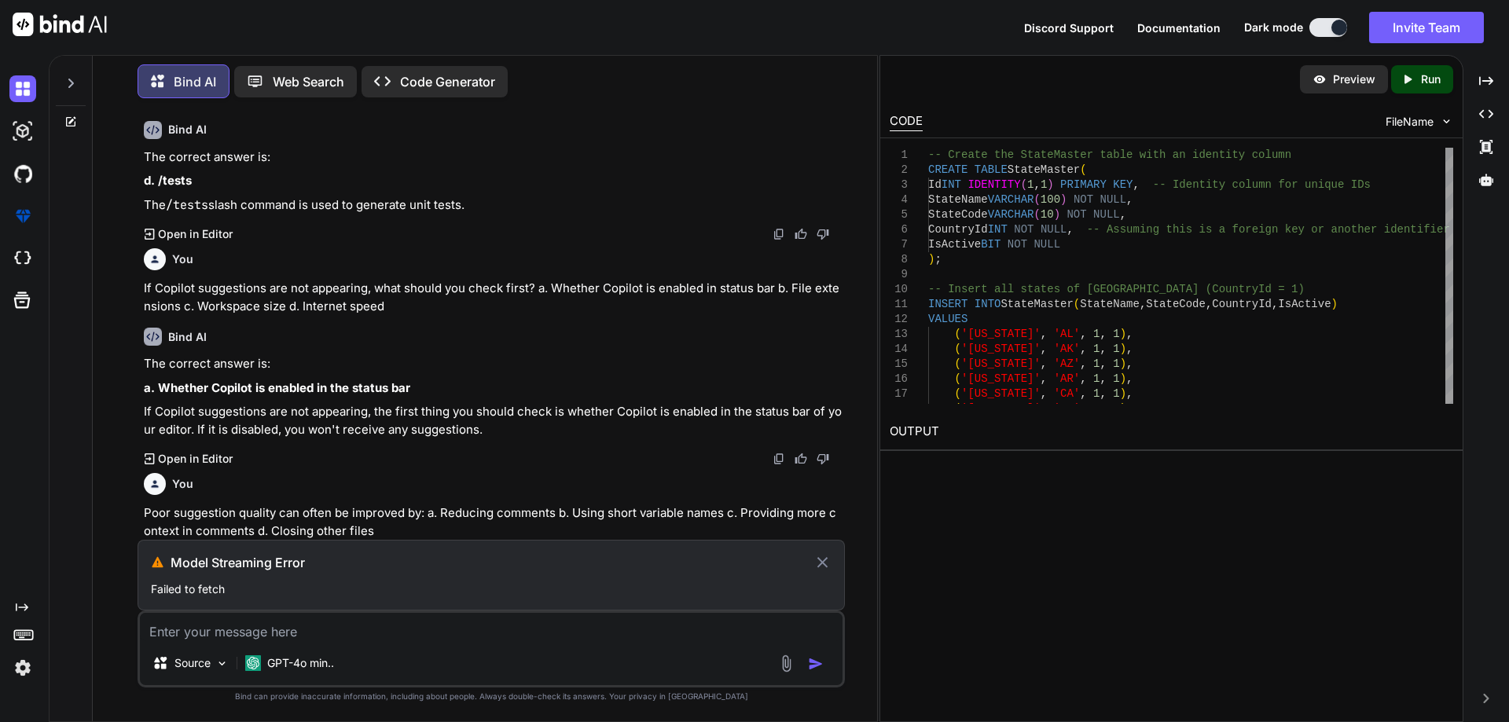
click at [393, 638] on textarea at bounding box center [491, 627] width 703 height 28
paste textarea "Poor suggestion quality can often be improved by: a. Reducing comments b. Using…"
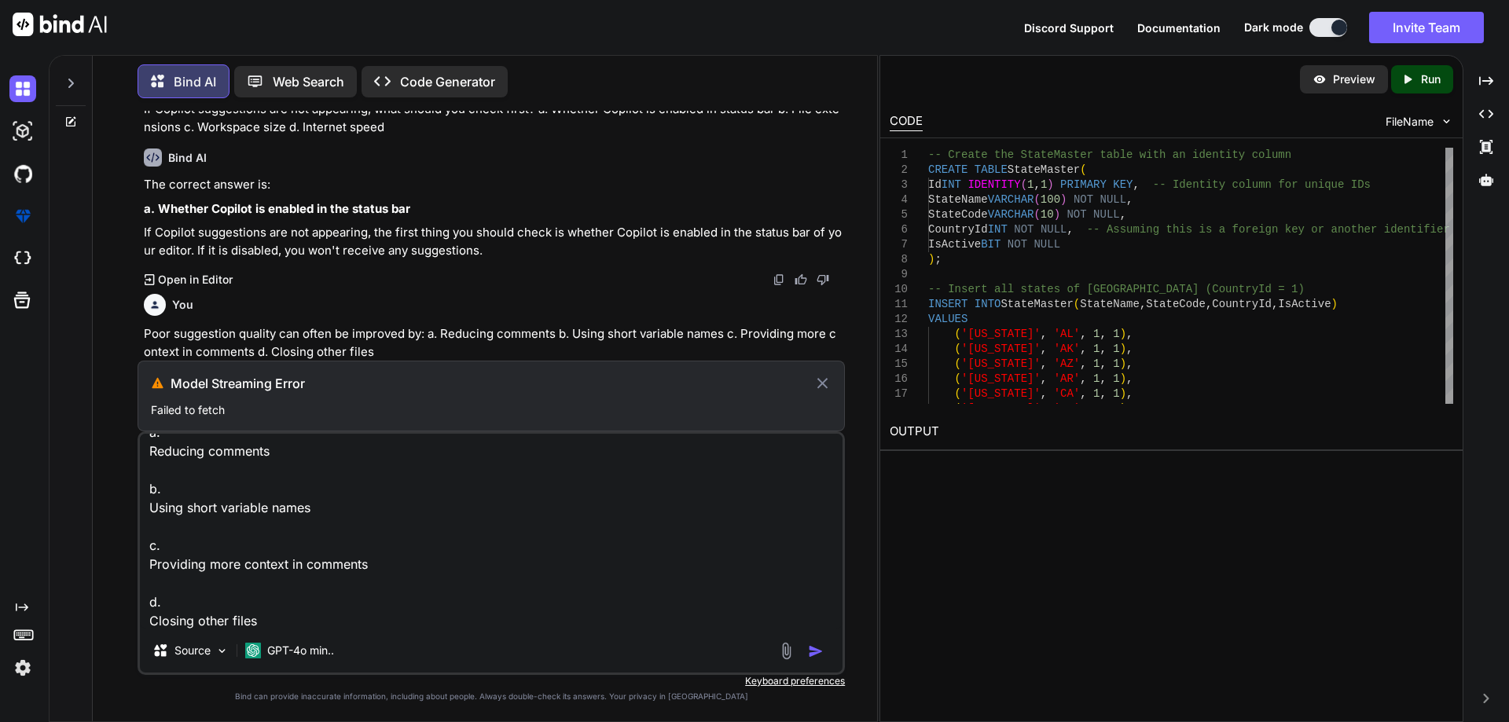
scroll to position [77, 0]
type textarea "Poor suggestion quality can often be improved by: a. Reducing comments b. Using…"
click at [807, 652] on div at bounding box center [803, 651] width 53 height 18
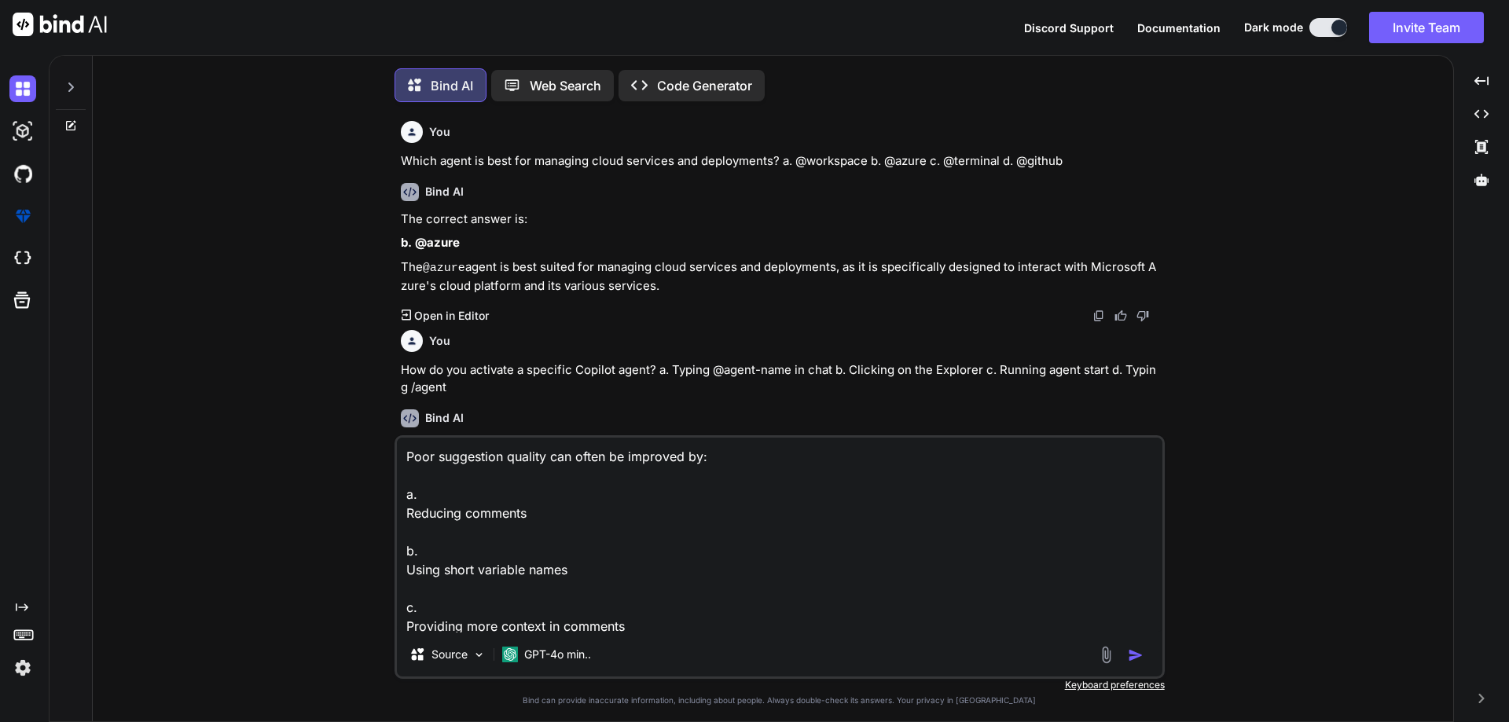
type textarea "x"
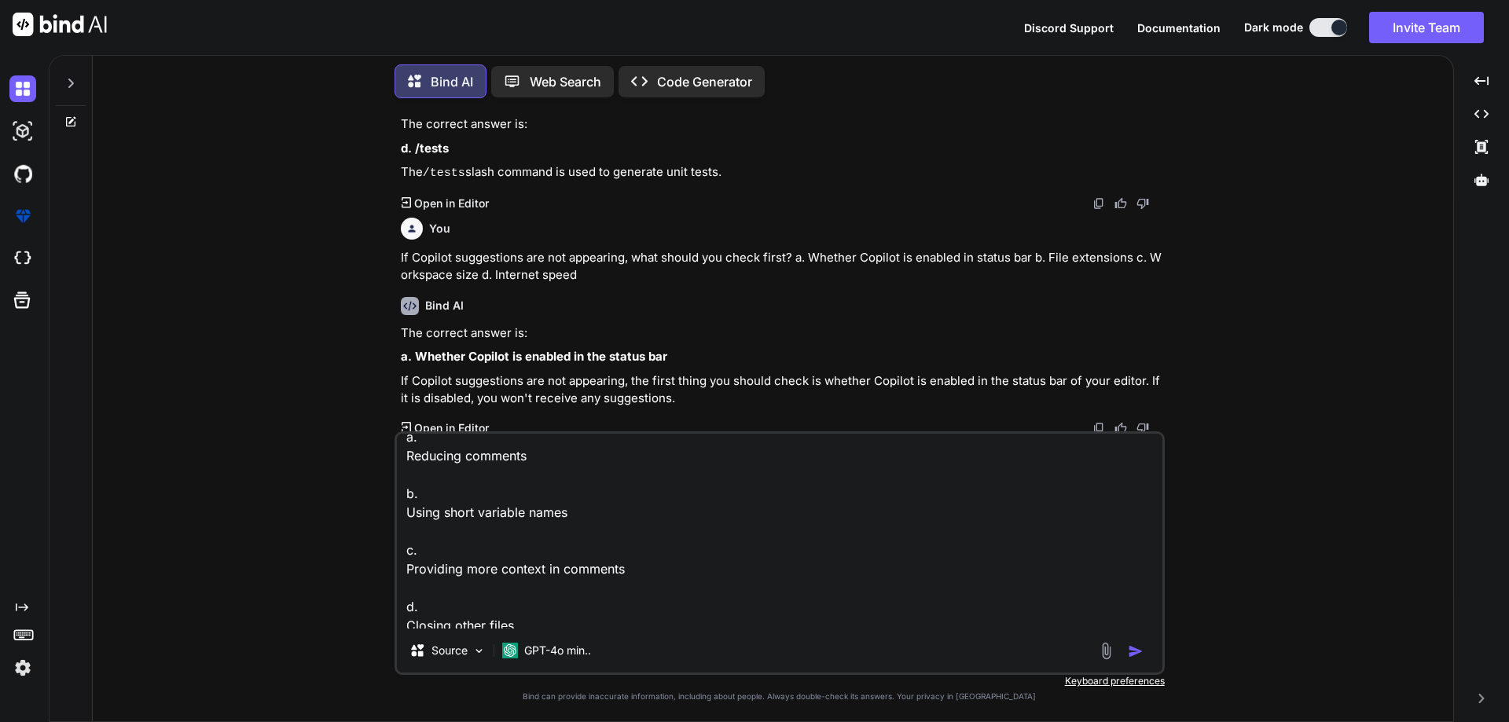
scroll to position [79, 0]
type textarea "x"
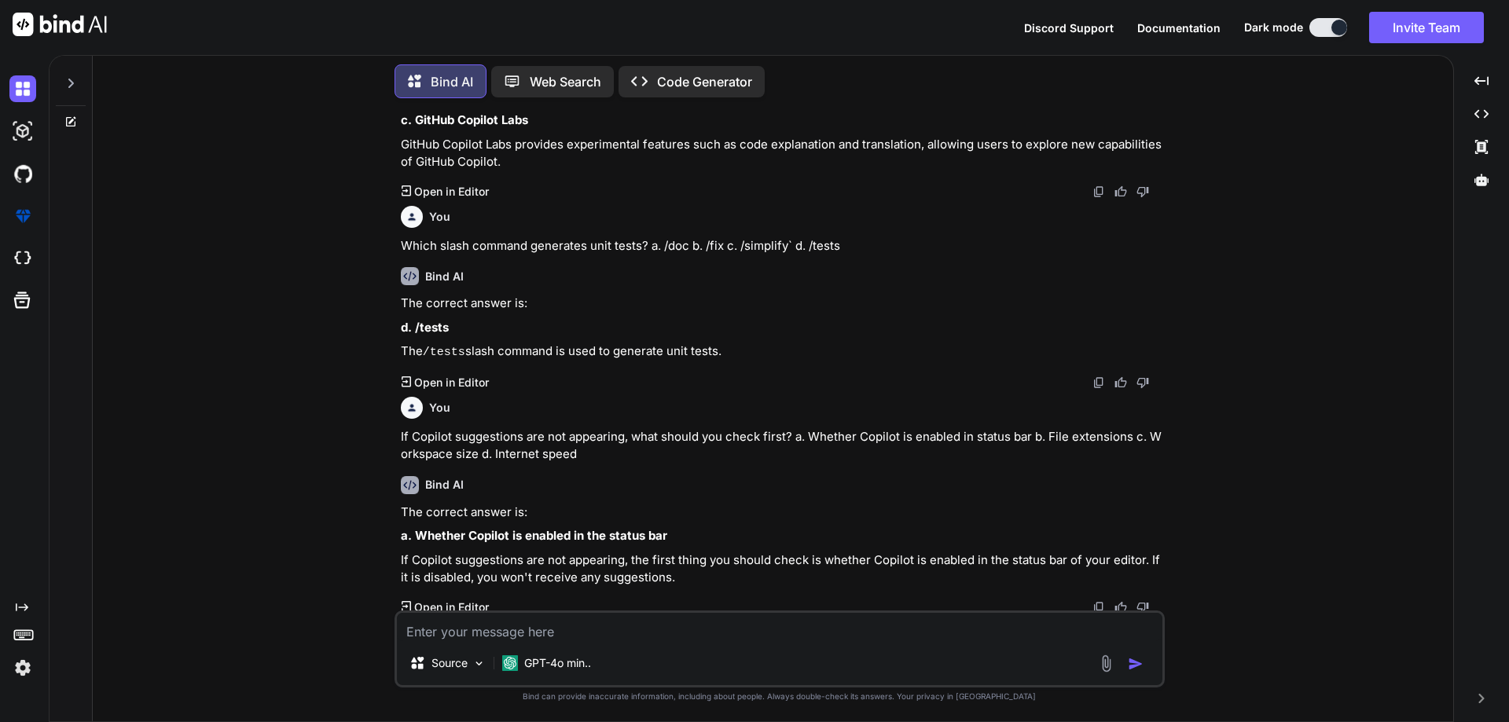
paste textarea "Shortcut to move to the next Copilot suggestion? a. Alt+[ b. Shift+Tab c. Alt+]…"
type textarea "Shortcut to move to the next Copilot suggestion? a. Alt+[ b. Shift+Tab c. Alt+]…"
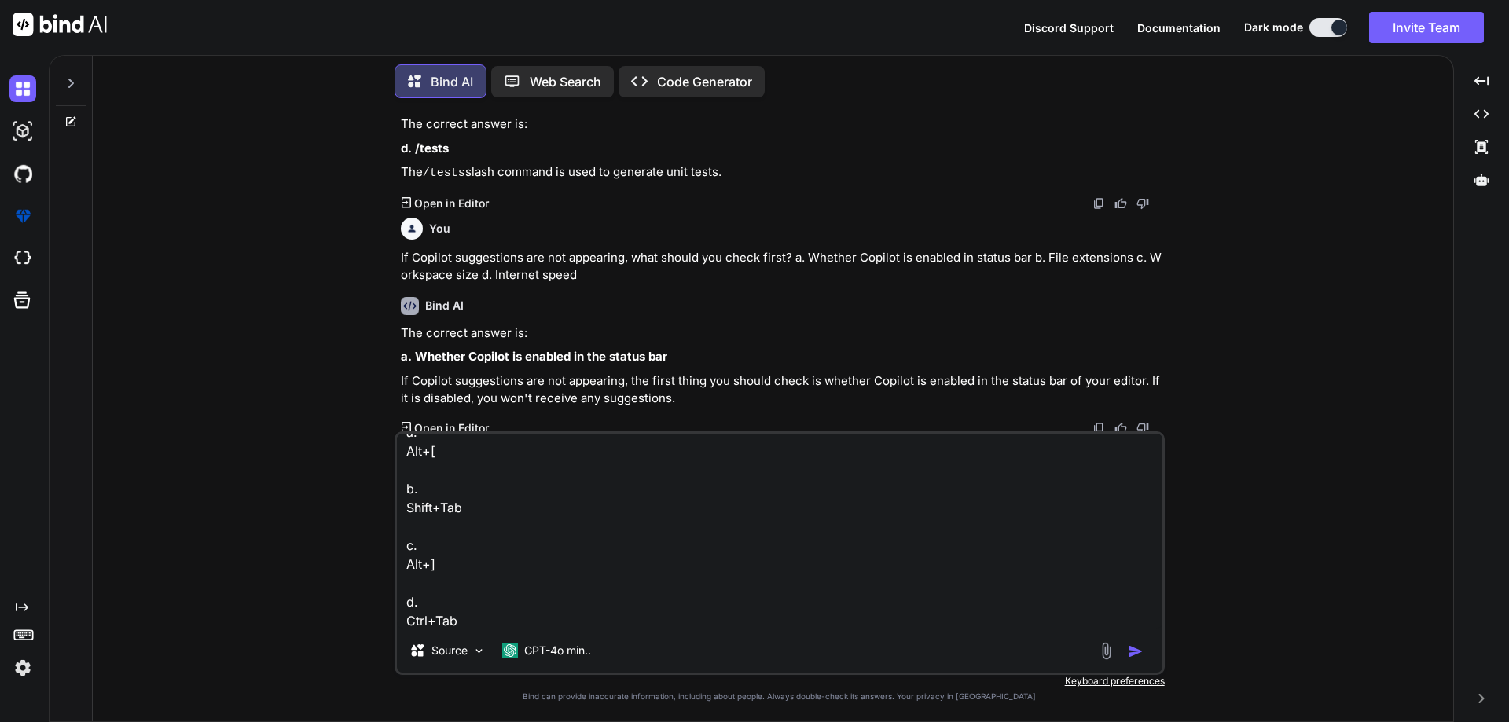
type textarea "x"
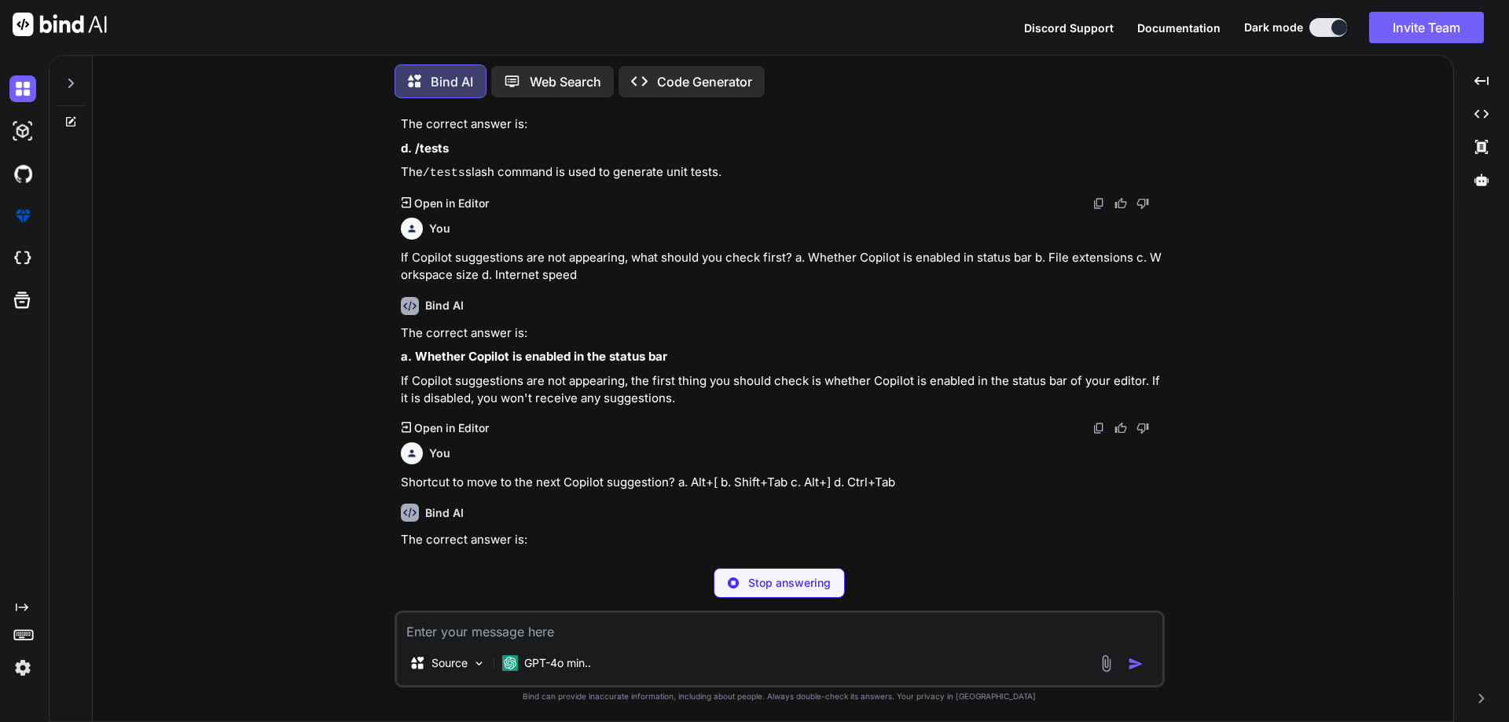
type textarea "x"
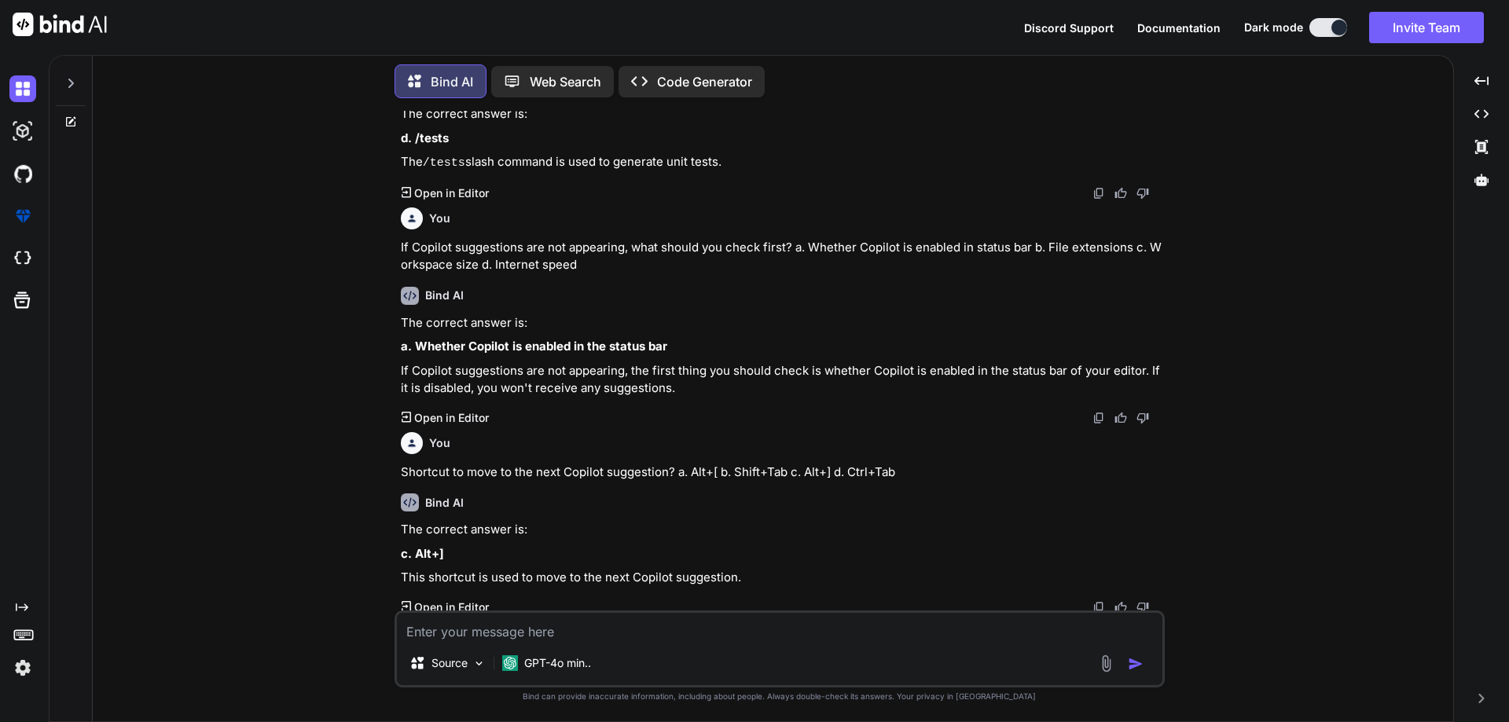
paste textarea "Which shortcut clears the Copilot chat? a. Esc b. Ctrl+L c. Alt+C d. Ctrl+Shift…"
type textarea "Which shortcut clears the Copilot chat? a. Esc b. Ctrl+L c. Alt+C d. Ctrl+Shift…"
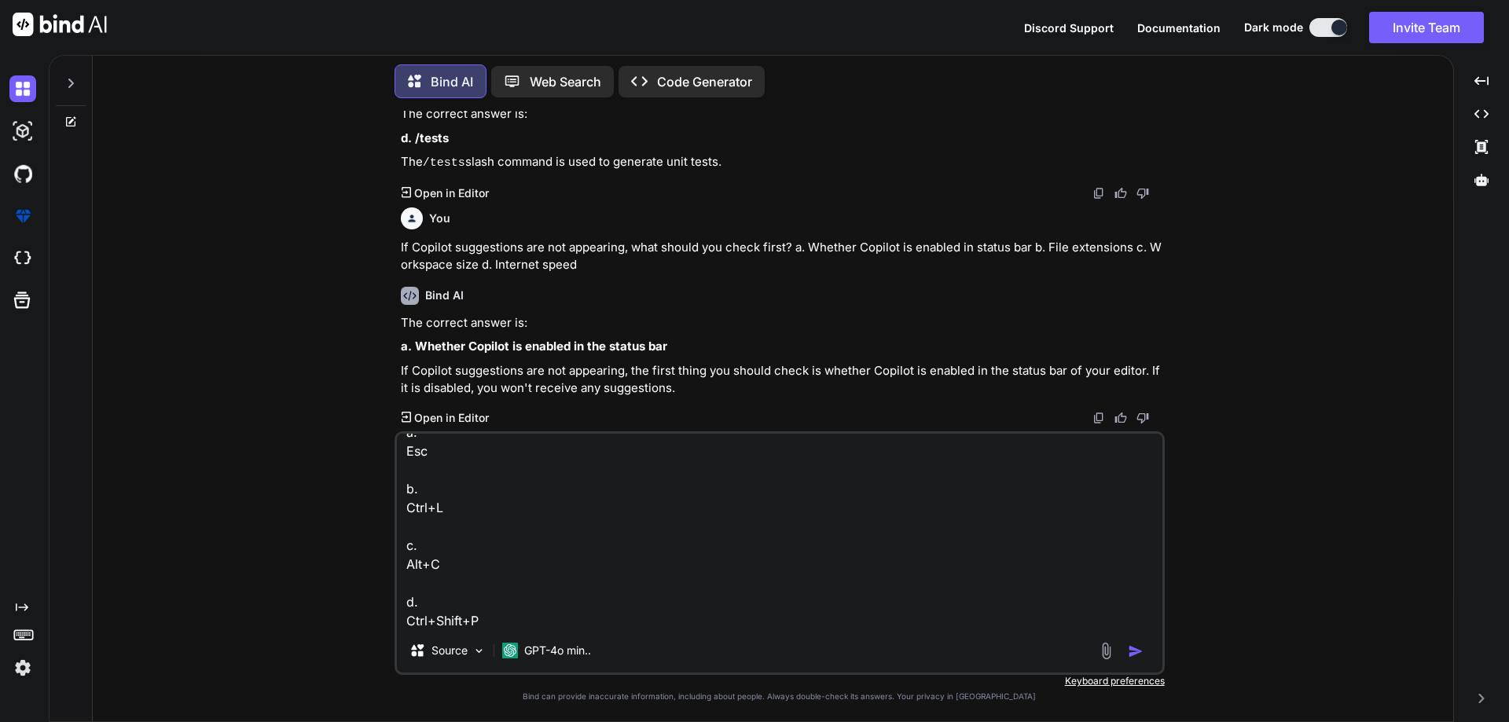
type textarea "x"
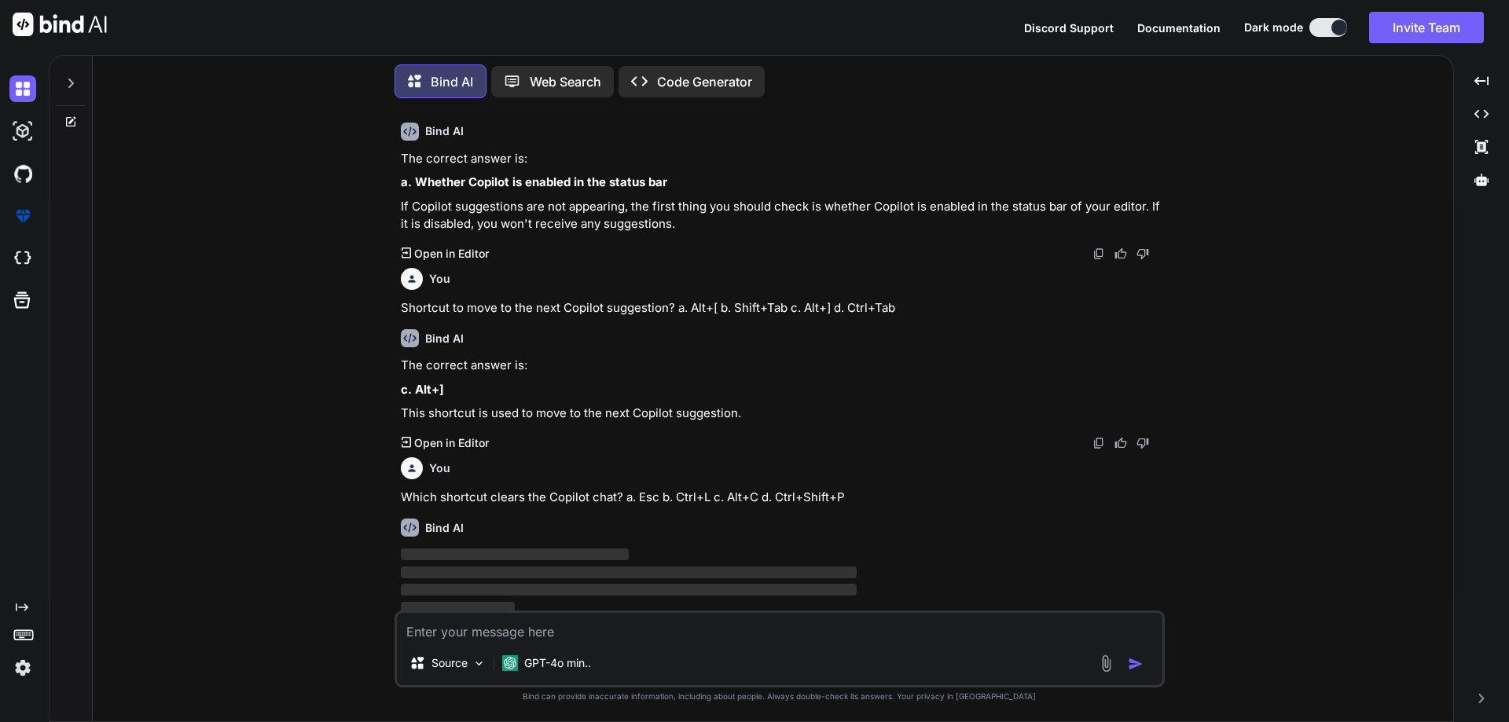
scroll to position [927, 0]
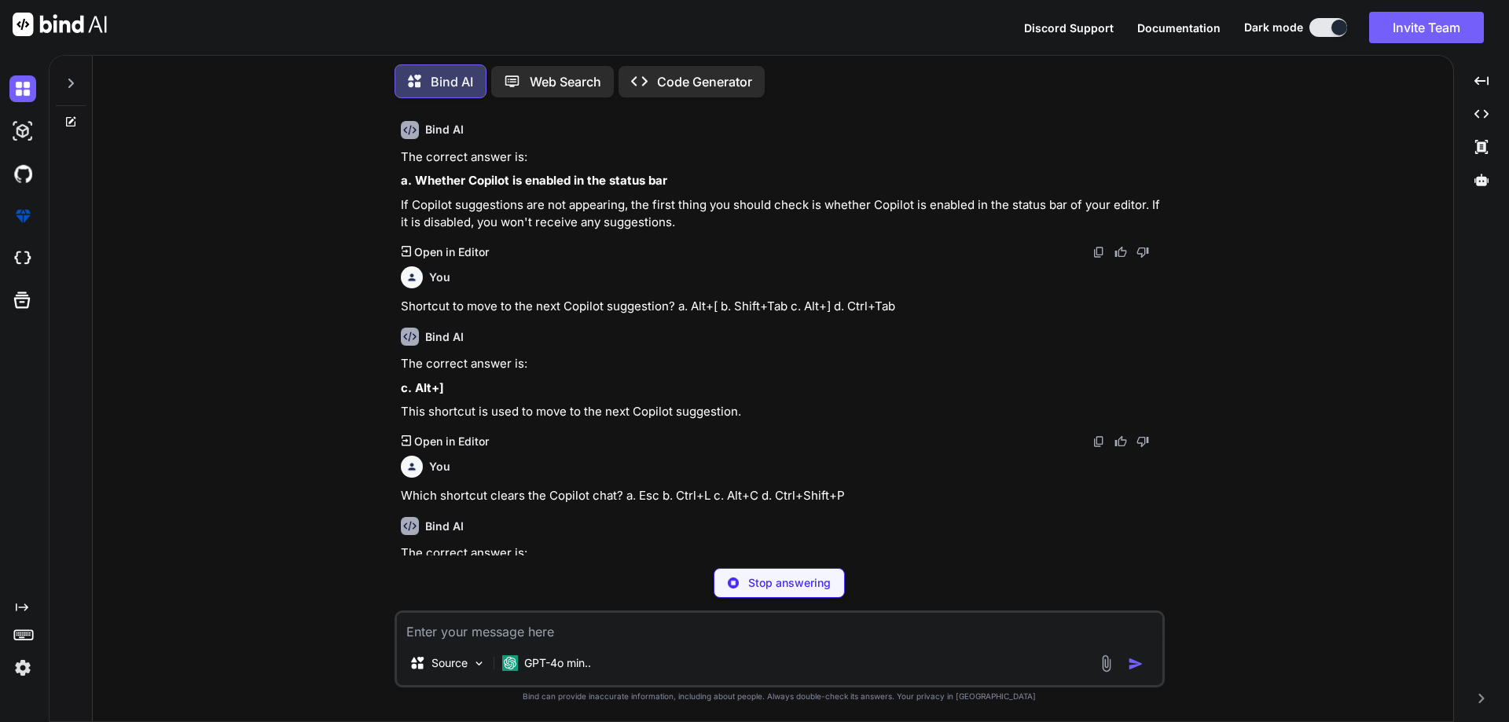
type textarea "x"
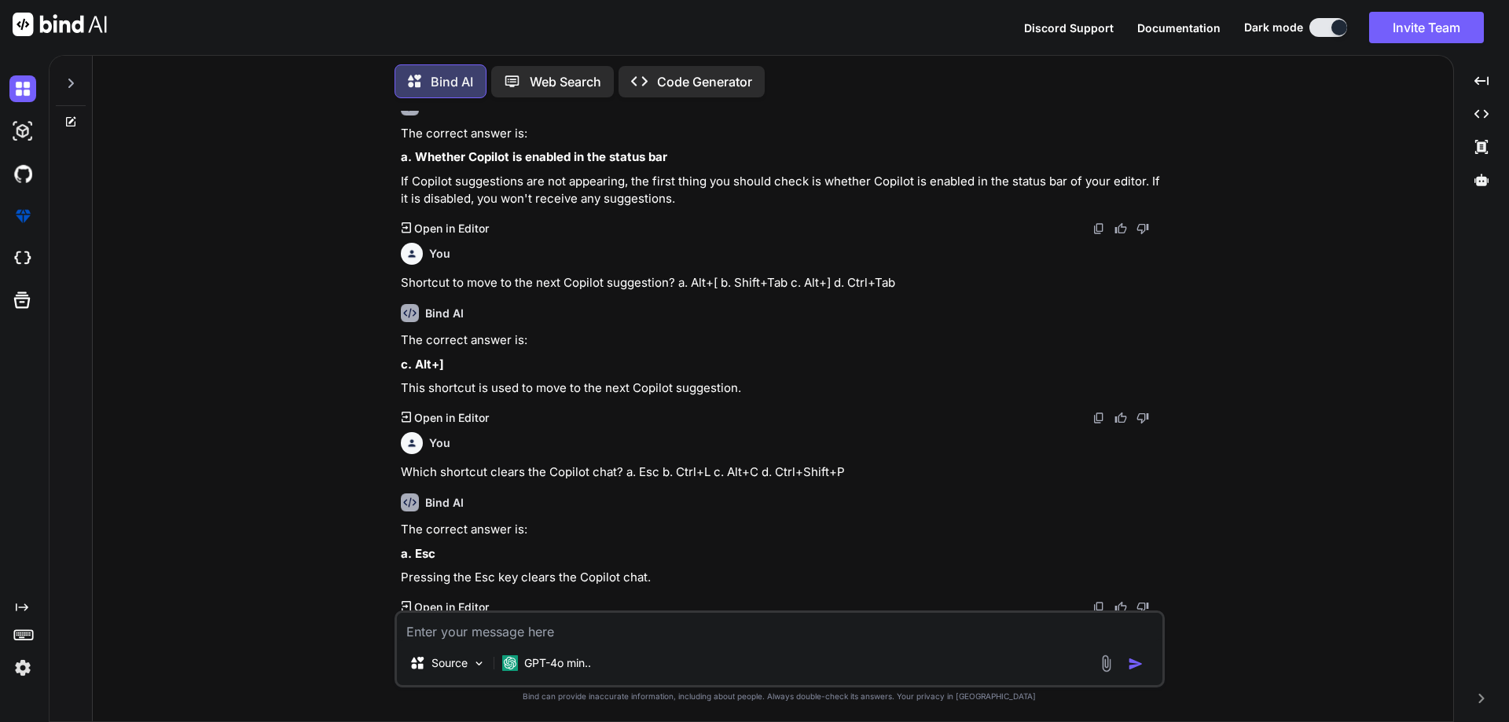
paste textarea "Shortcut to toggle Copilot suggestions? a. Ctrl+Shift+X b. F2 c. Alt+\ d. Ctrl+…"
type textarea "Shortcut to toggle Copilot suggestions? a. Ctrl+Shift+X b. F2 c. Alt+\ d. Ctrl+…"
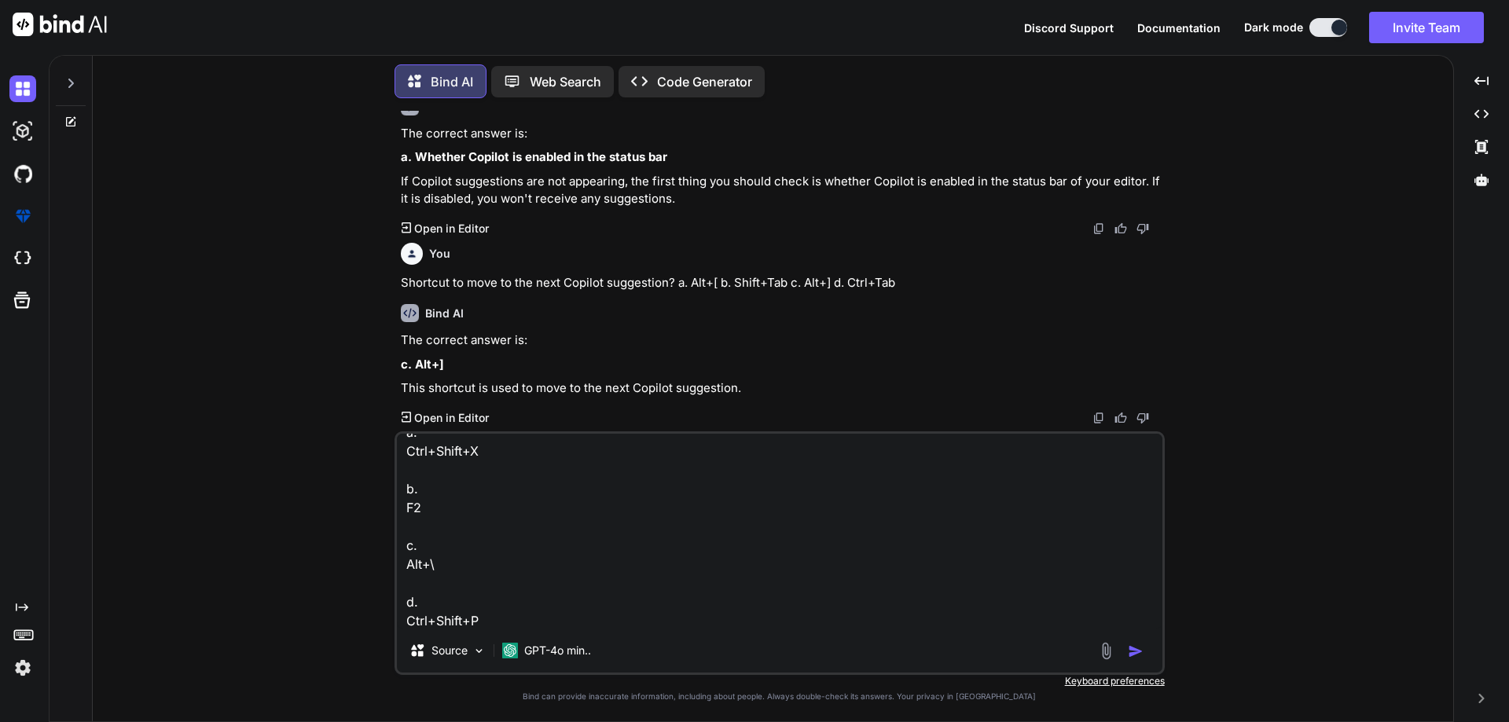
type textarea "x"
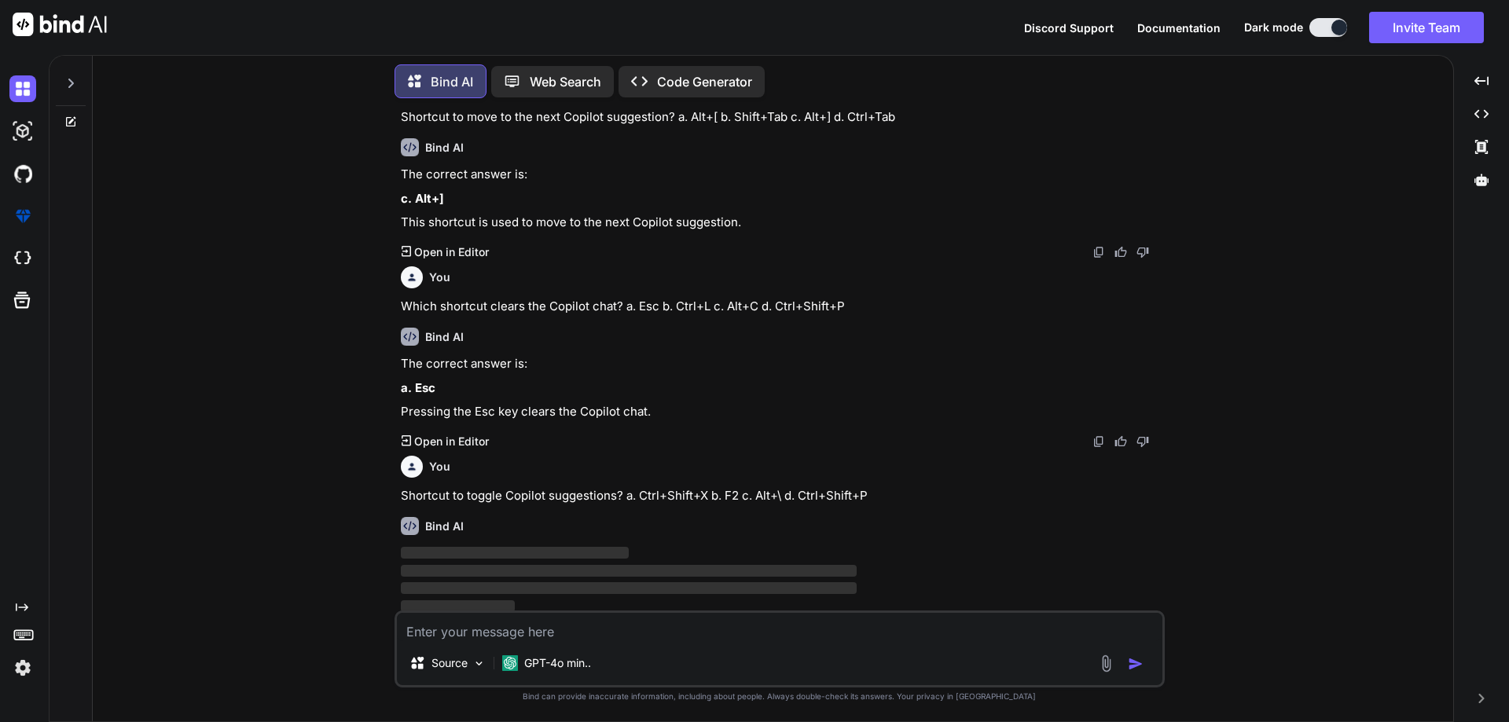
scroll to position [1116, 0]
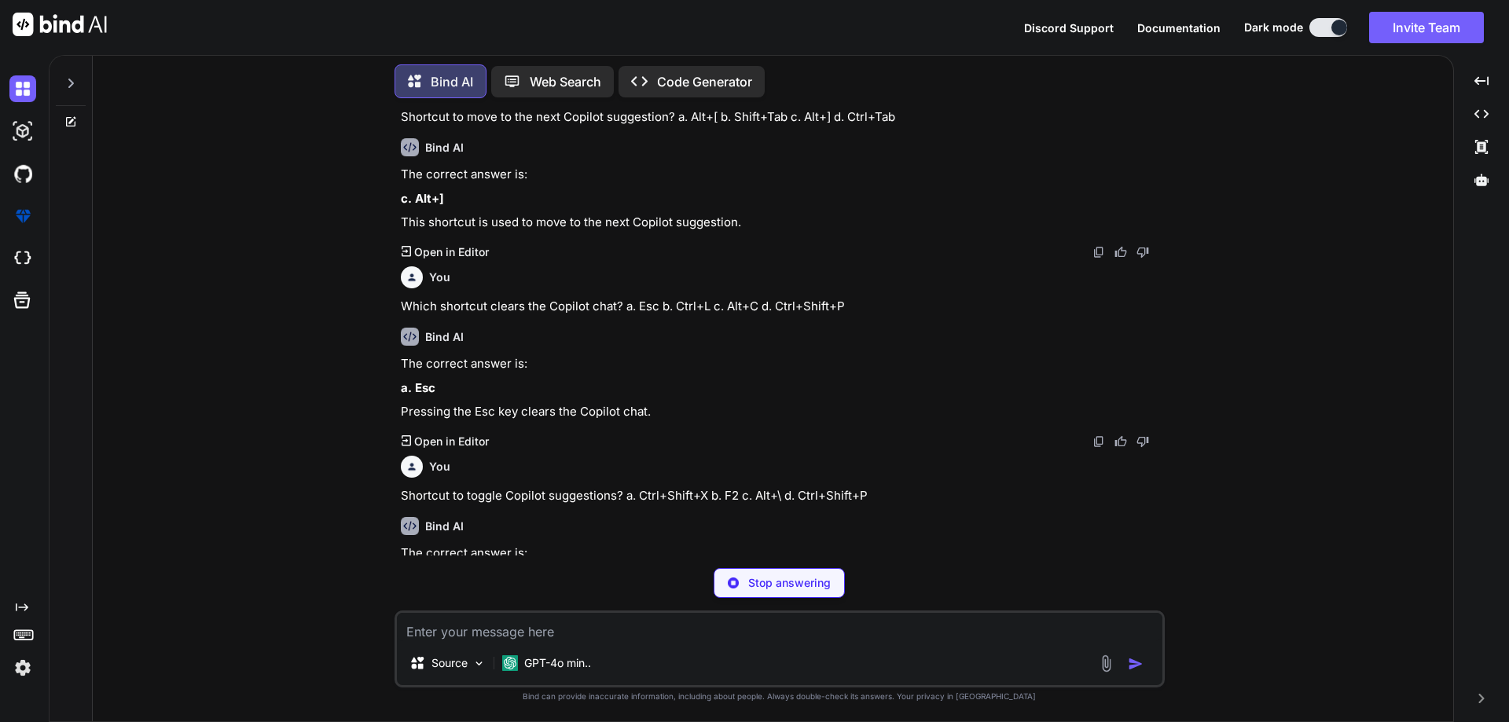
type textarea "x"
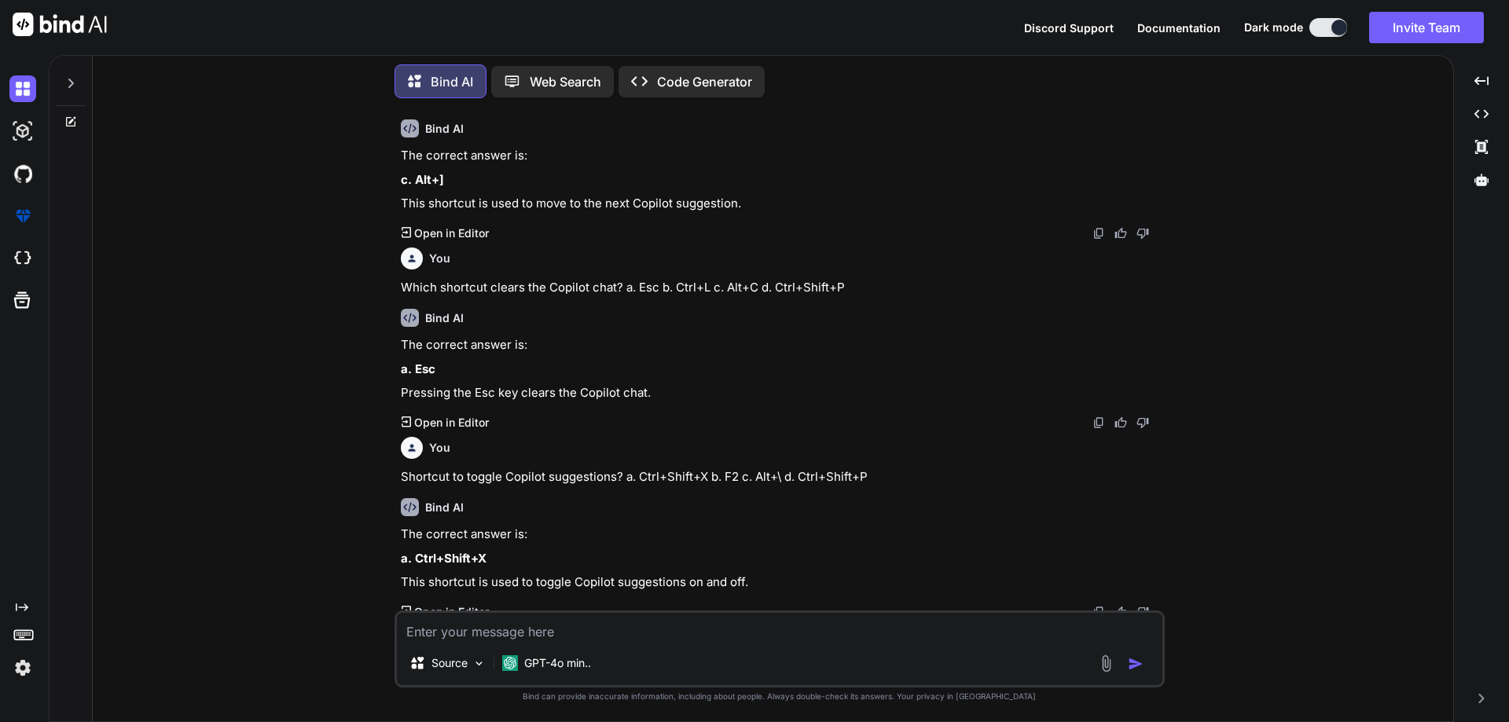
scroll to position [1140, 0]
